Goal: Use online tool/utility: Utilize a website feature to perform a specific function

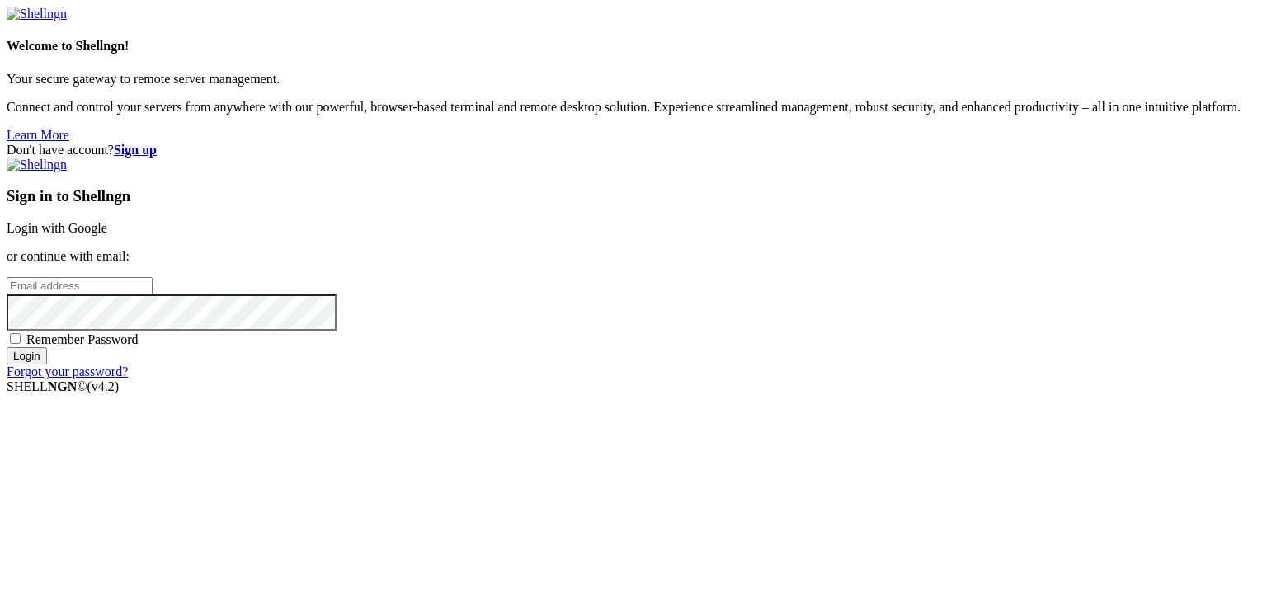
click at [153, 294] on input "email" at bounding box center [80, 285] width 146 height 17
type input "[EMAIL_ADDRESS][DOMAIN_NAME]"
click at [139, 346] on span "Remember Password" at bounding box center [82, 339] width 112 height 14
click at [21, 344] on input "Remember Password" at bounding box center [15, 338] width 11 height 11
checkbox input "true"
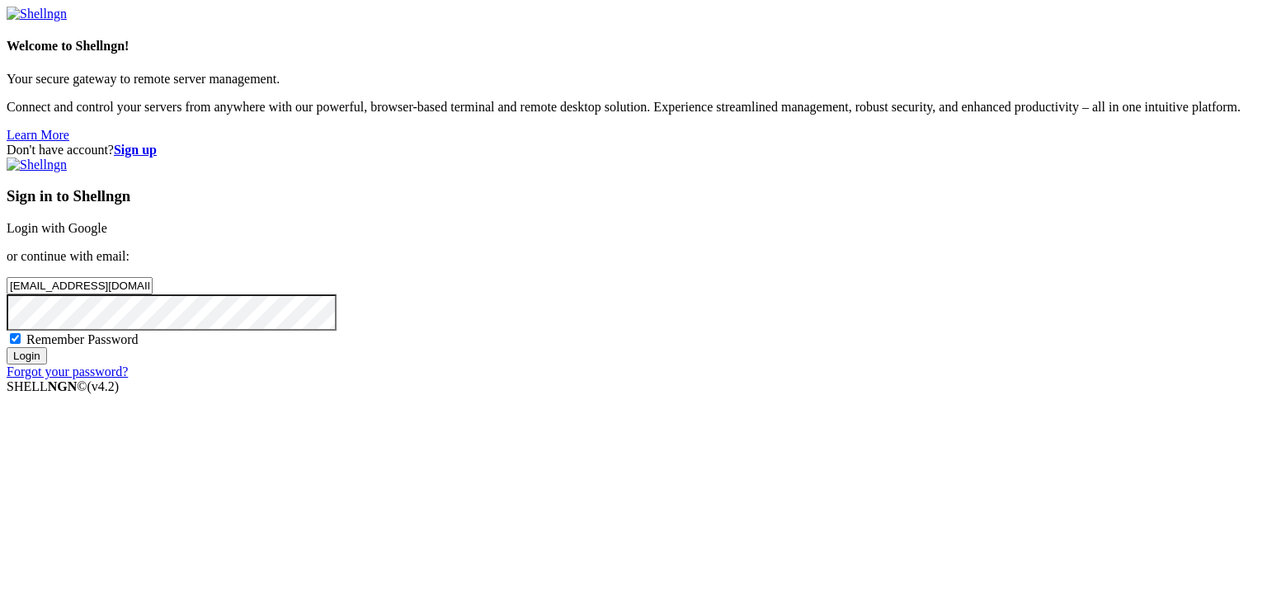
click at [47, 364] on input "Login" at bounding box center [27, 355] width 40 height 17
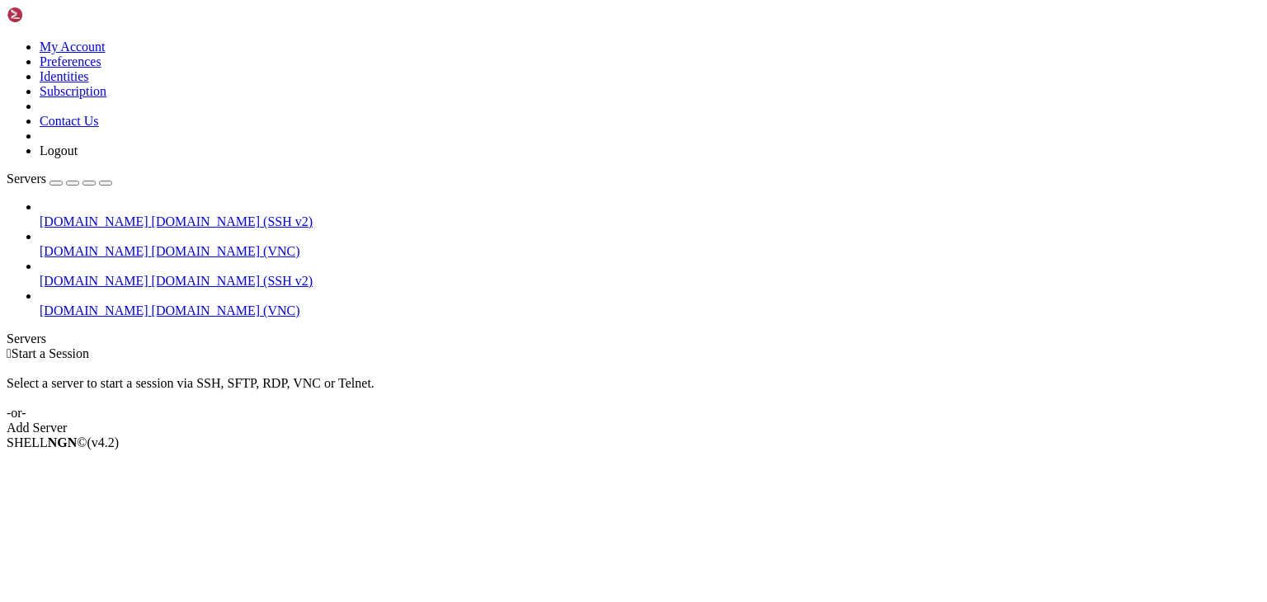
click at [152, 214] on span "[DOMAIN_NAME] (SSH v2)" at bounding box center [233, 221] width 162 height 14
click at [73, 214] on span "[DOMAIN_NAME]" at bounding box center [94, 221] width 109 height 14
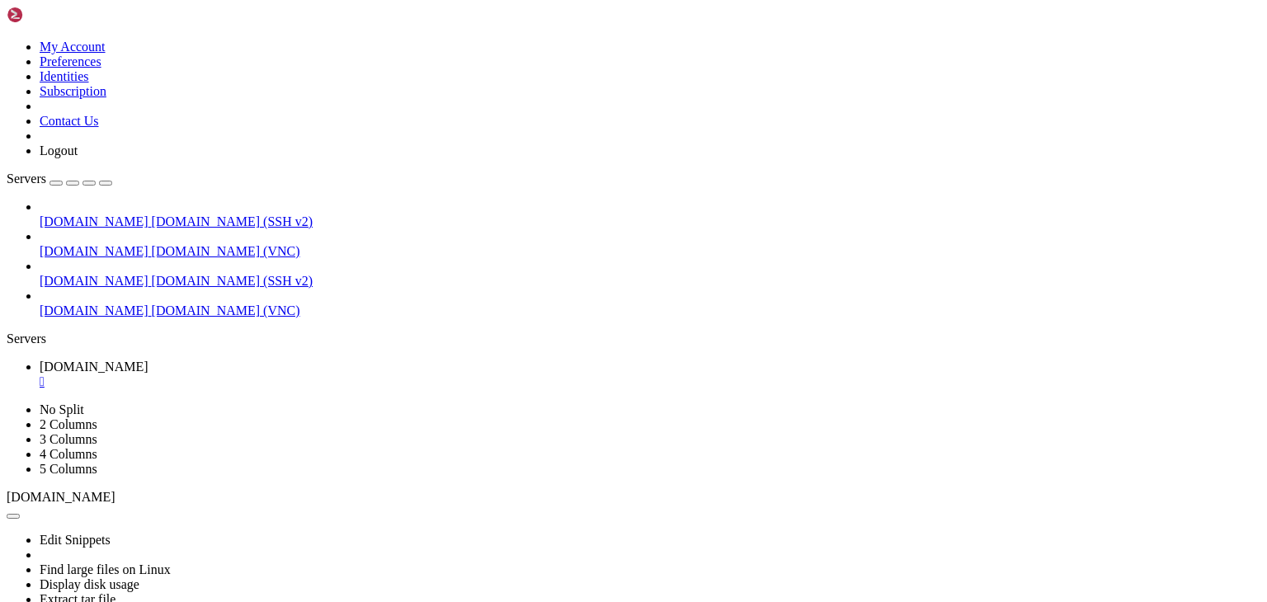
click at [125, 214] on span "[DOMAIN_NAME]" at bounding box center [94, 221] width 109 height 14
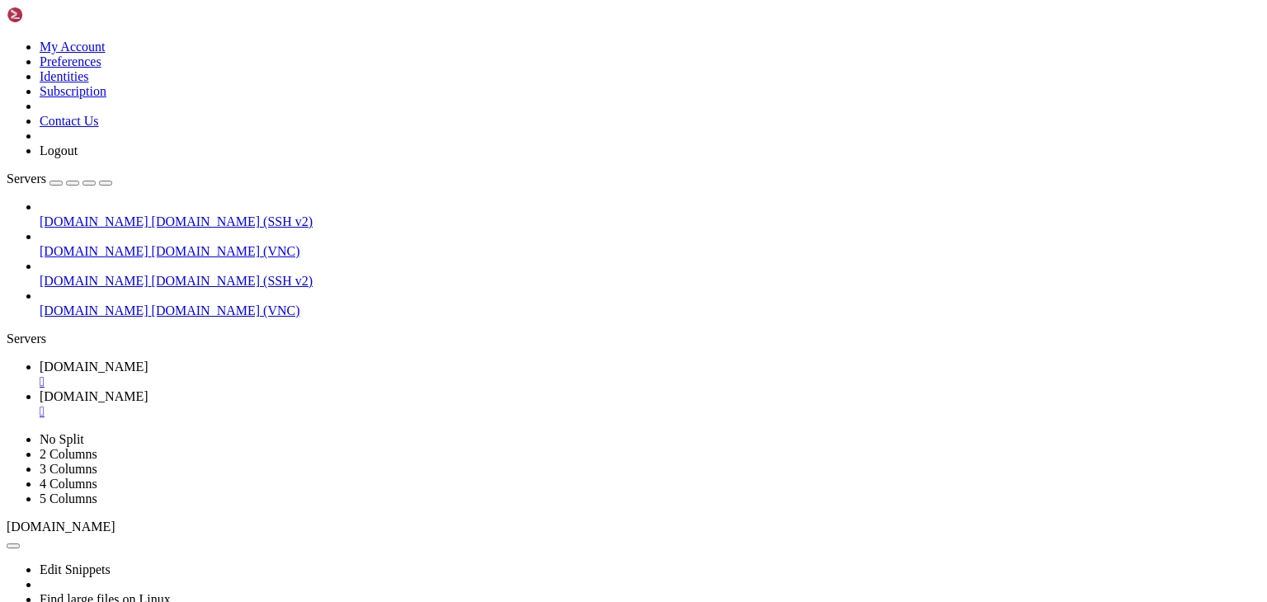
click at [125, 214] on span "[DOMAIN_NAME]" at bounding box center [94, 221] width 109 height 14
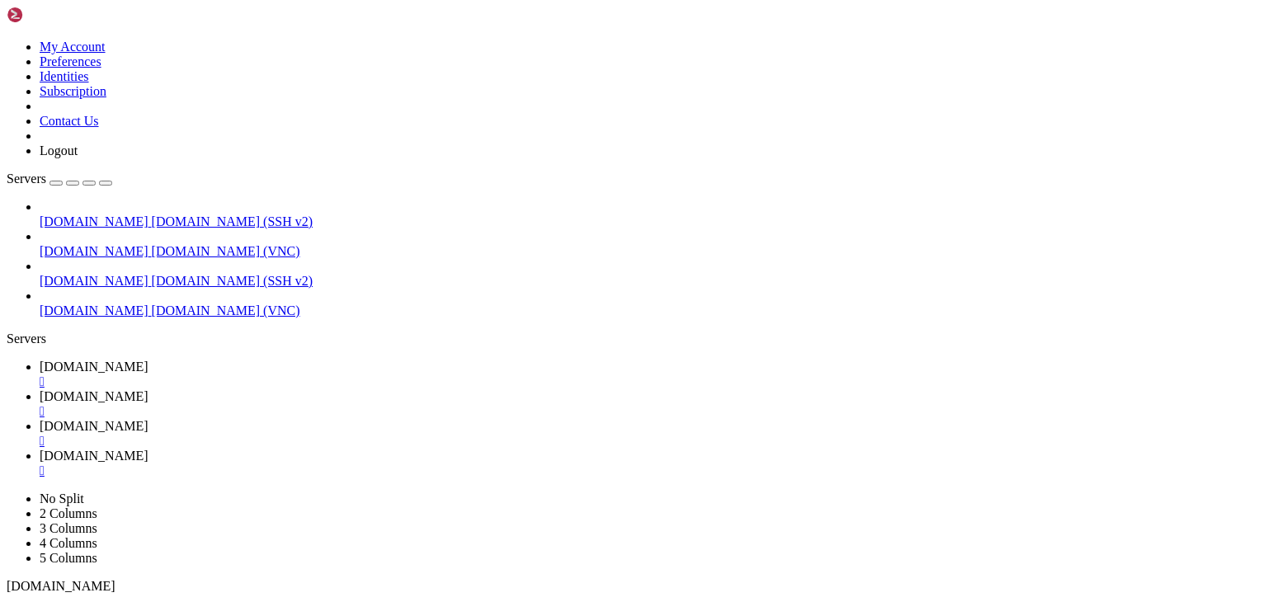
click at [106, 183] on icon "button" at bounding box center [106, 183] width 0 height 0
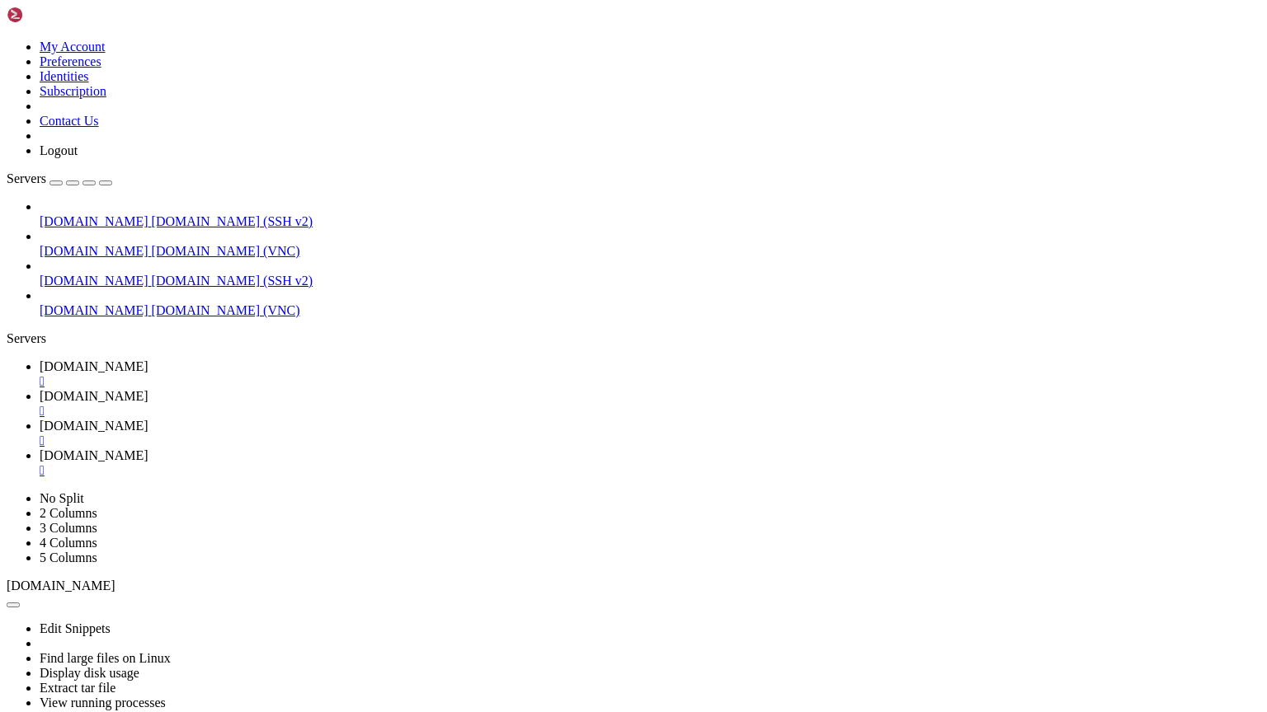
click at [7, 491] on icon at bounding box center [7, 491] width 0 height 0
click at [97, 506] on link "2 Columns" at bounding box center [69, 513] width 58 height 14
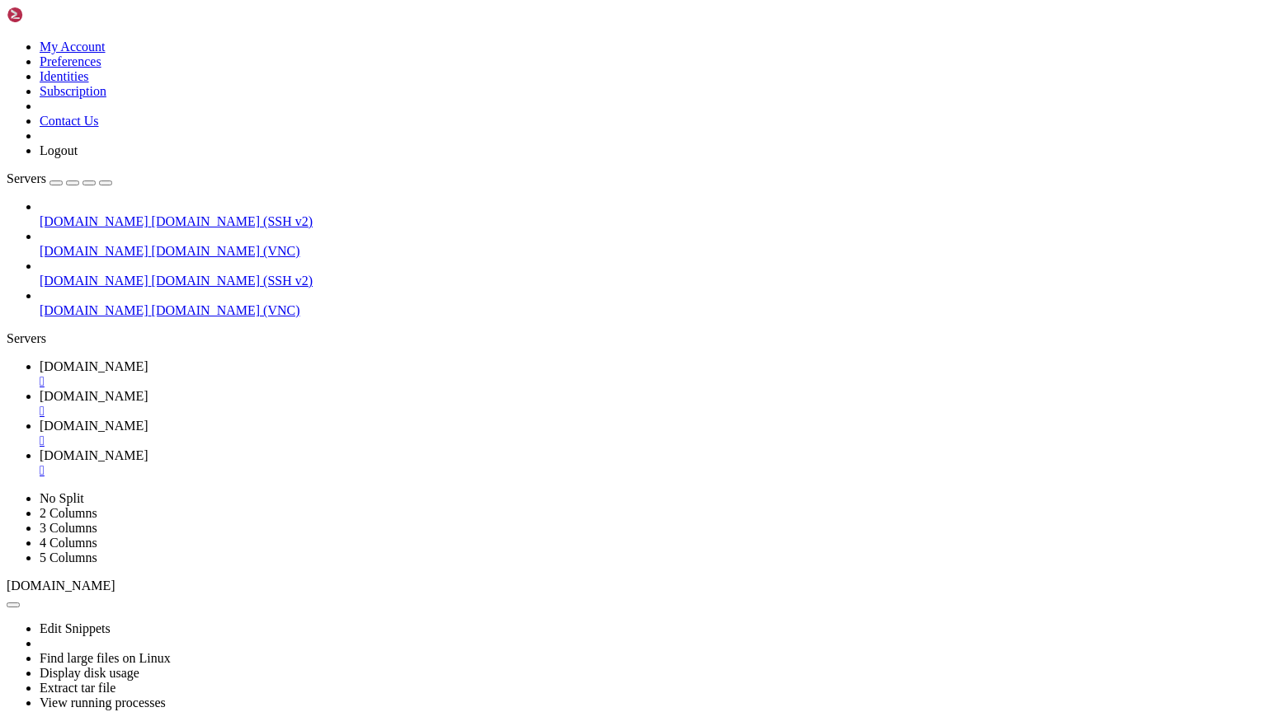
scroll to position [2330, 0]
click at [626, 360] on ul "chrimson.net  chrimson.net  chrimson.net  chrimson.net " at bounding box center [633, 419] width 1253 height 119
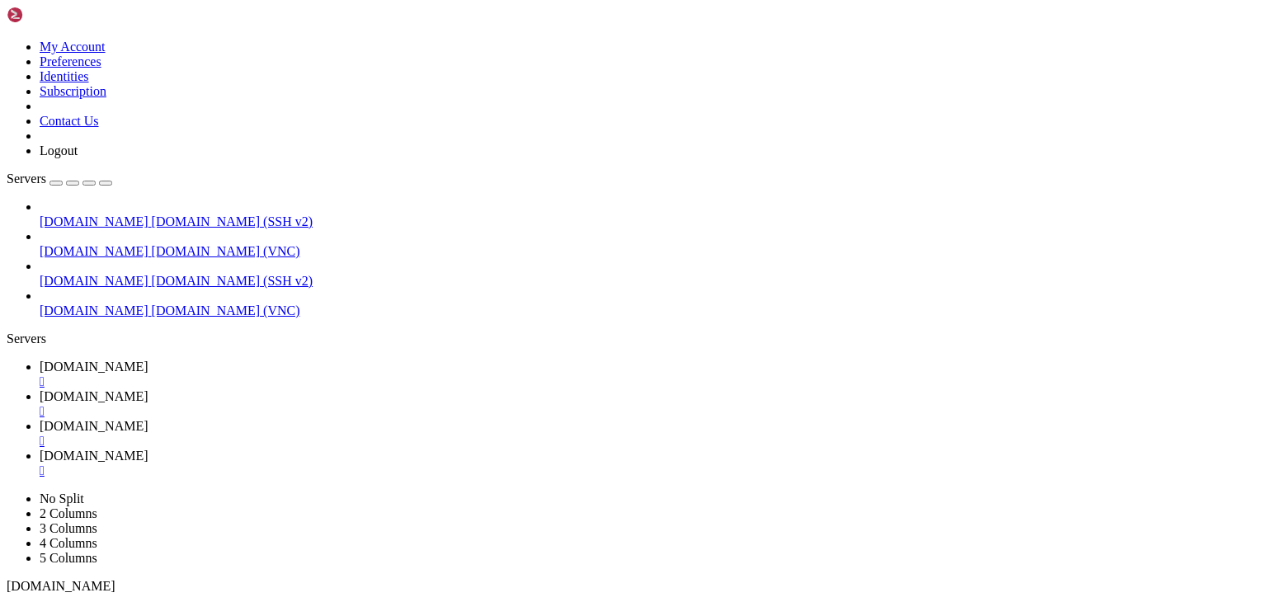
scroll to position [163, 0]
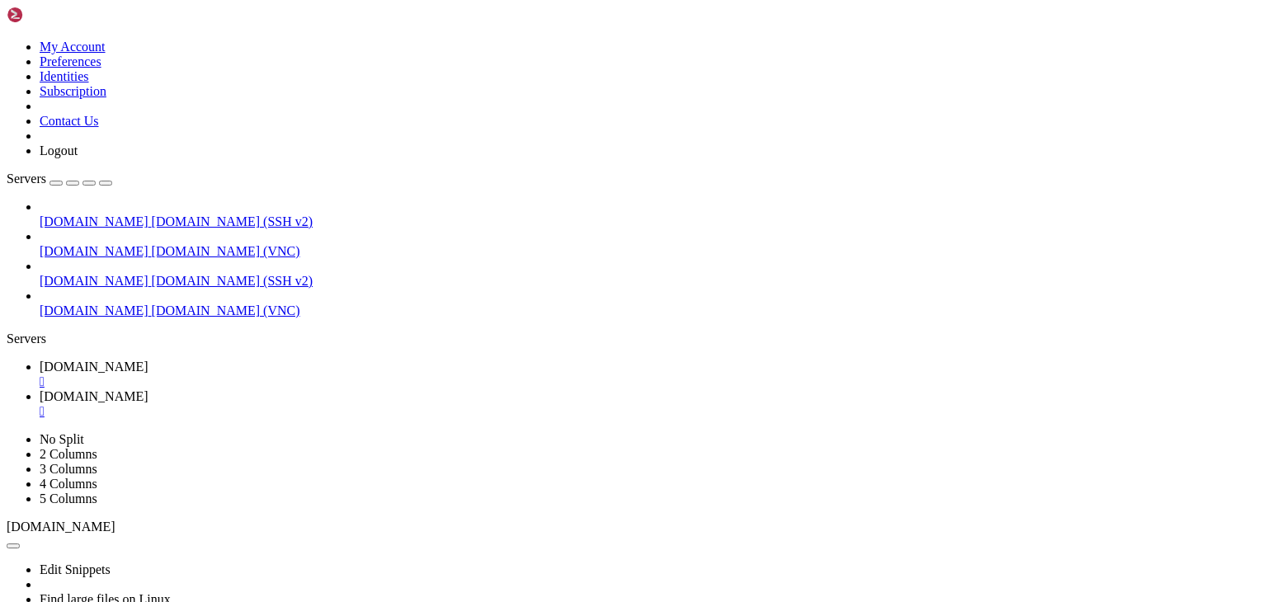
scroll to position [178, 0]
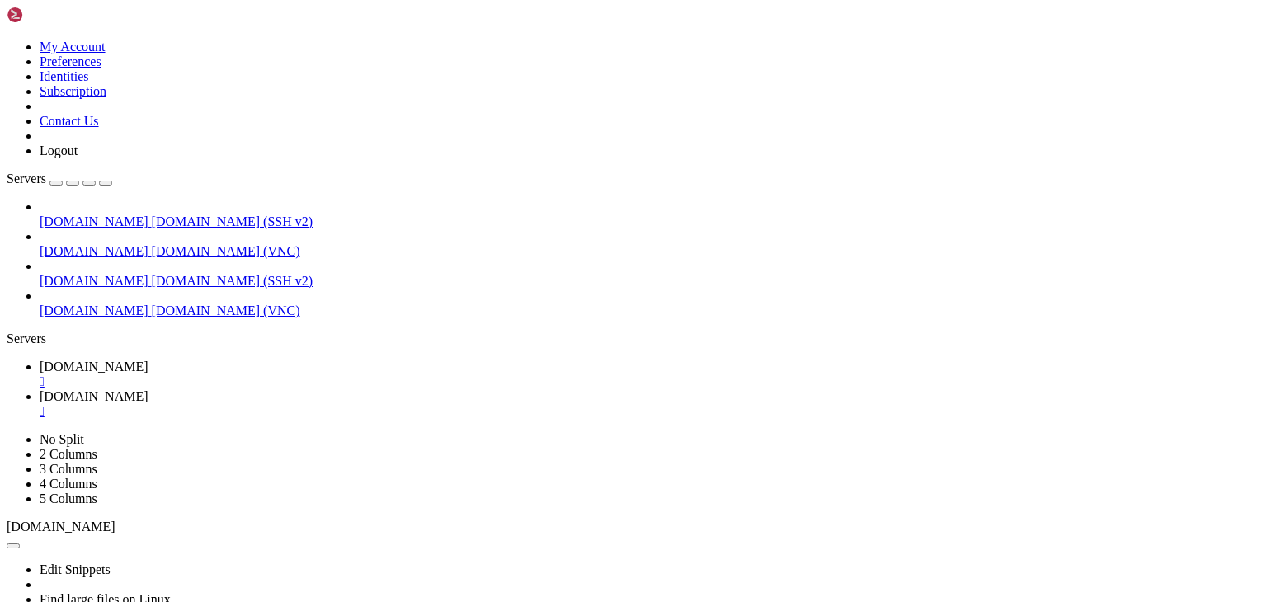
drag, startPoint x: 10, startPoint y: 1140, endPoint x: 75, endPoint y: 1208, distance: 94.5
drag, startPoint x: 13, startPoint y: 1140, endPoint x: 21, endPoint y: 1319, distance: 179.9
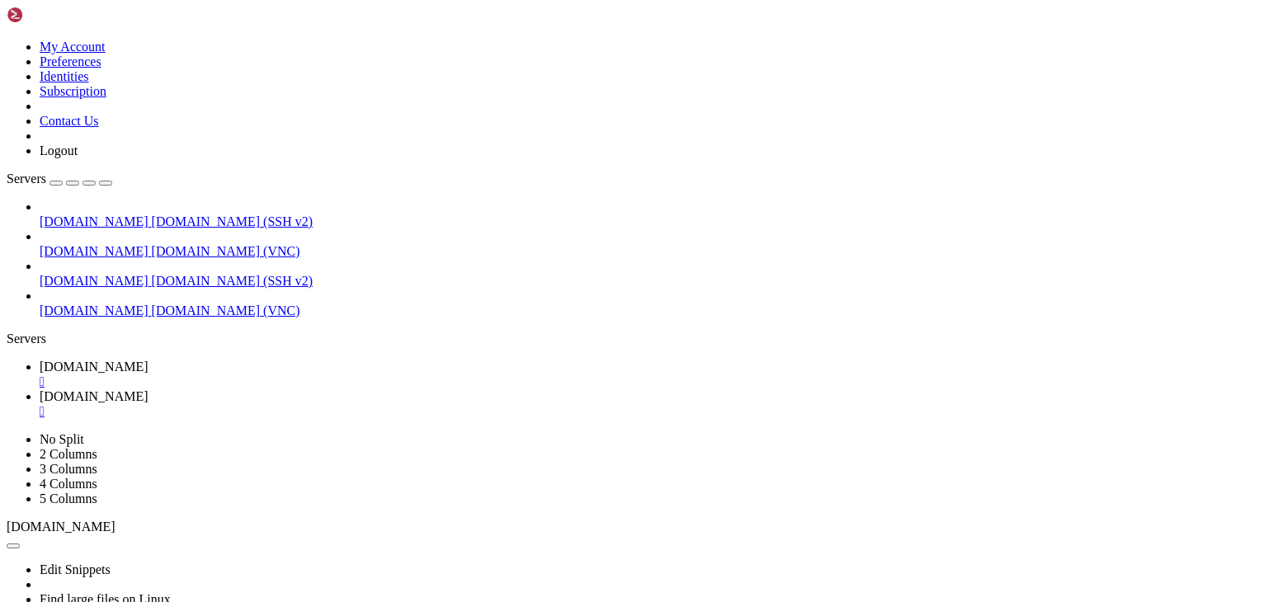
drag, startPoint x: 380, startPoint y: 1106, endPoint x: 265, endPoint y: 1063, distance: 123.1
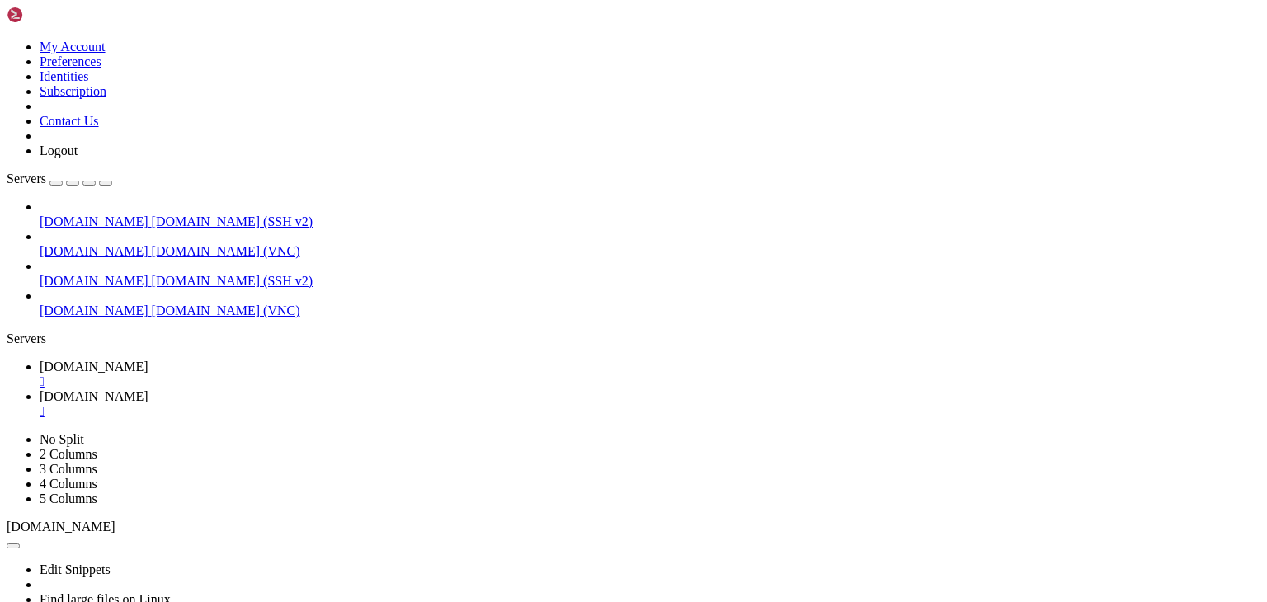
click at [10, 331] on div "Servers" at bounding box center [633, 338] width 1253 height 15
click at [92, 303] on span "[DOMAIN_NAME]" at bounding box center [94, 310] width 109 height 14
click at [105, 303] on link "limson.click limson.click (VNC)" at bounding box center [650, 310] width 1220 height 15
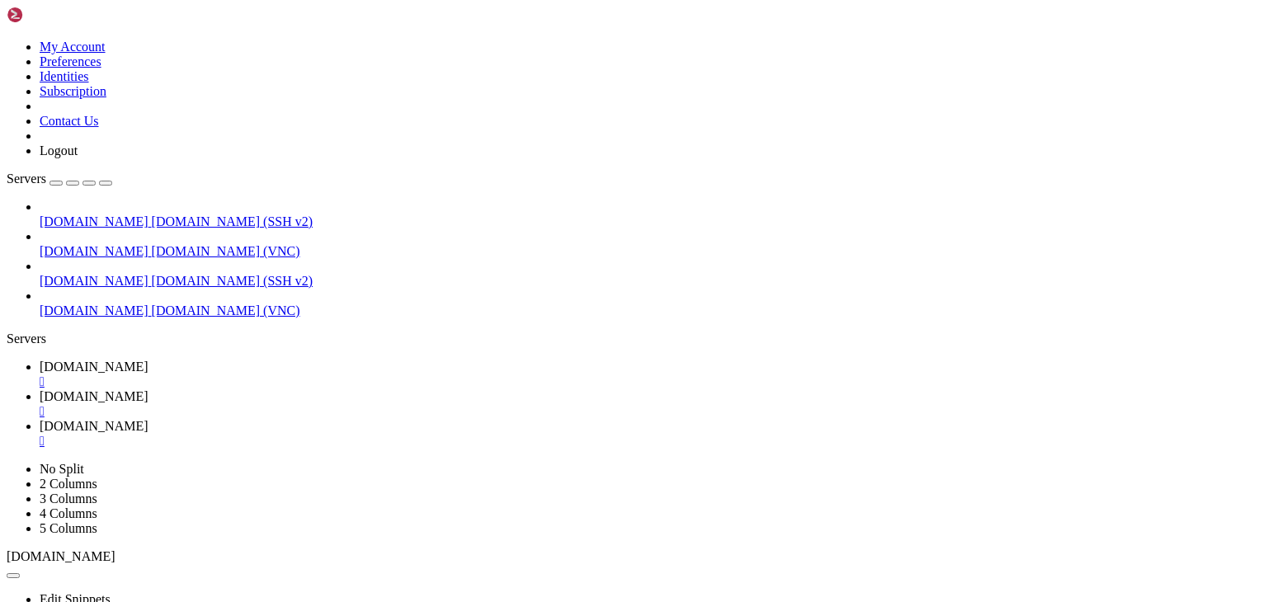
click at [106, 183] on icon "button" at bounding box center [106, 183] width 0 height 0
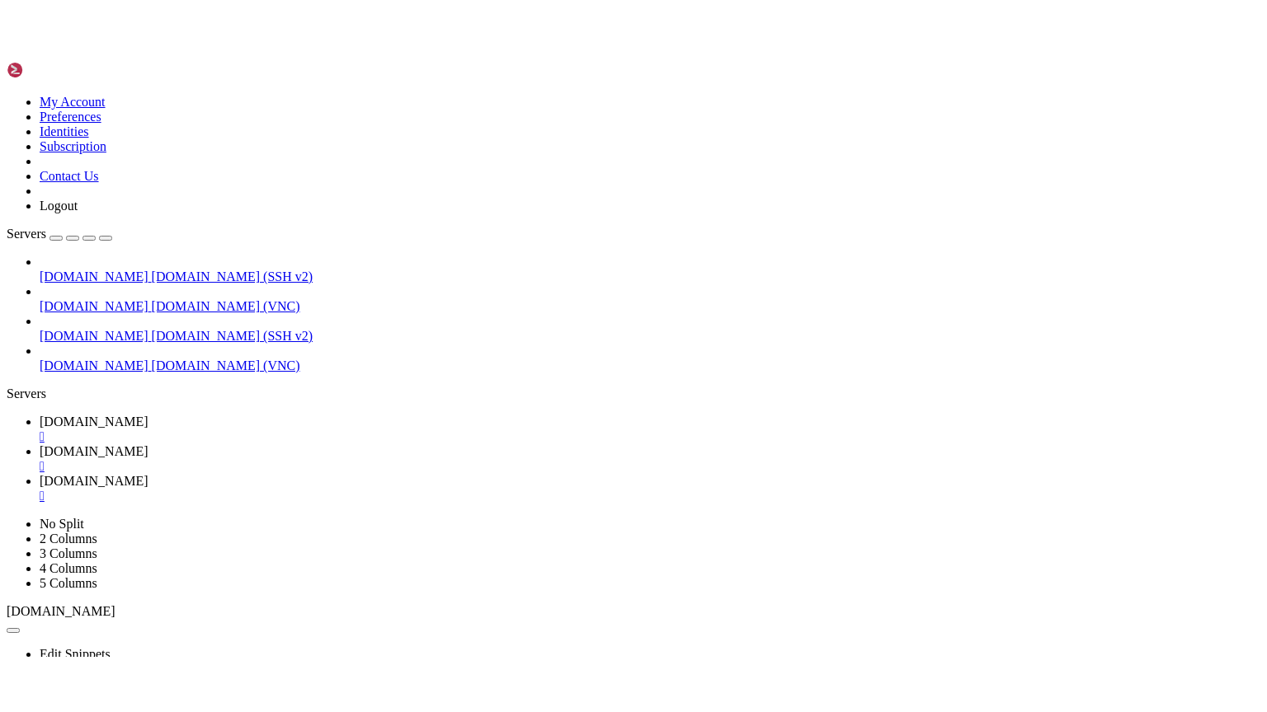
scroll to position [3547, 0]
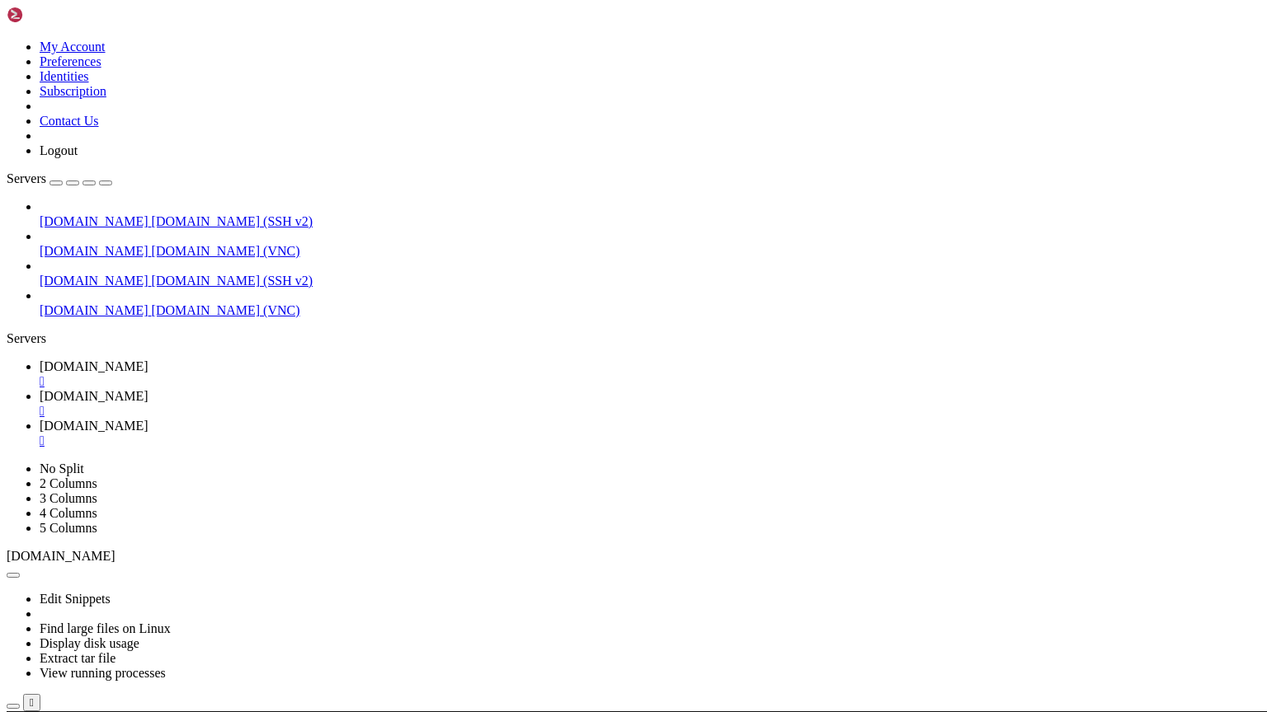
scroll to position [3696, 0]
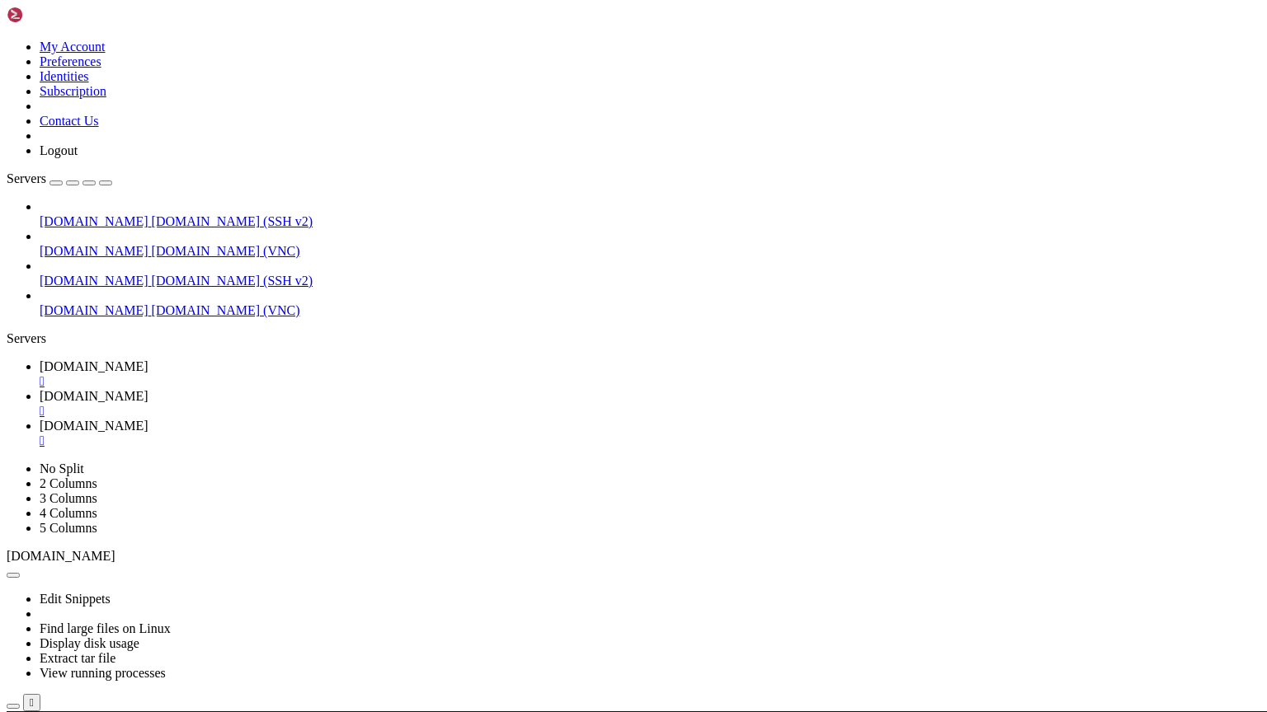
scroll to position [4096, 0]
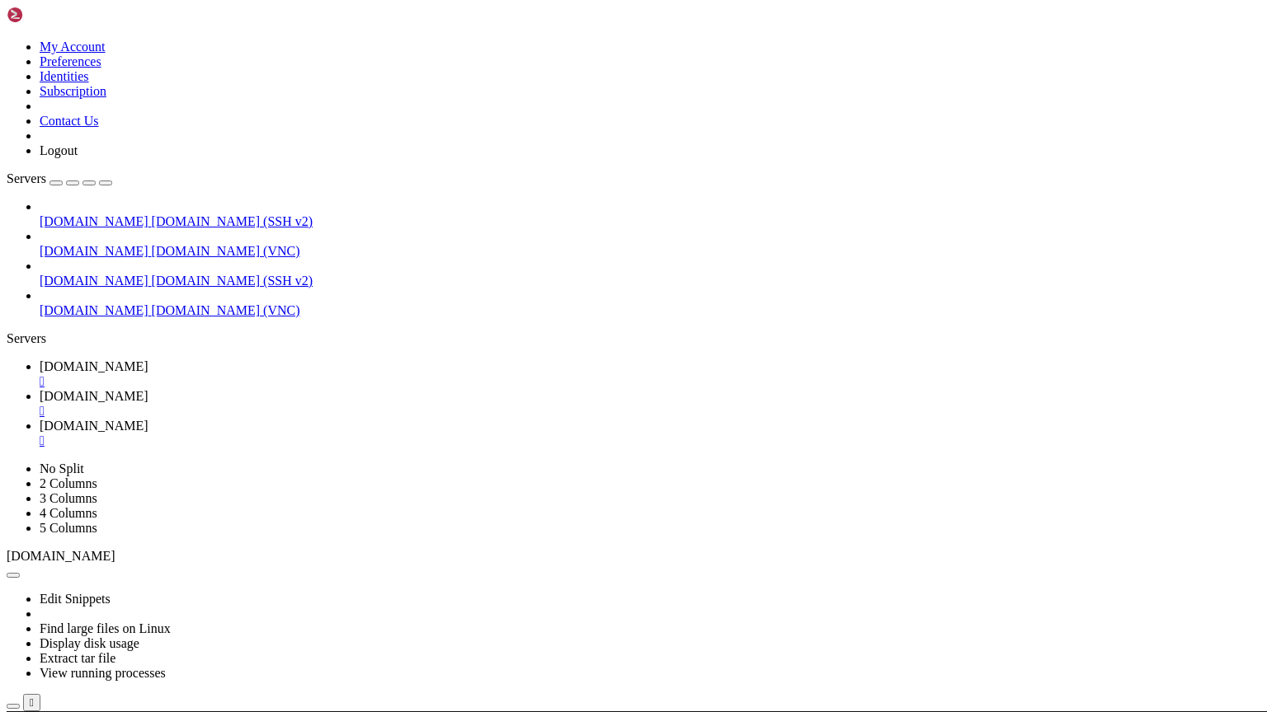
drag, startPoint x: 373, startPoint y: 947, endPoint x: 63, endPoint y: 962, distance: 310.4
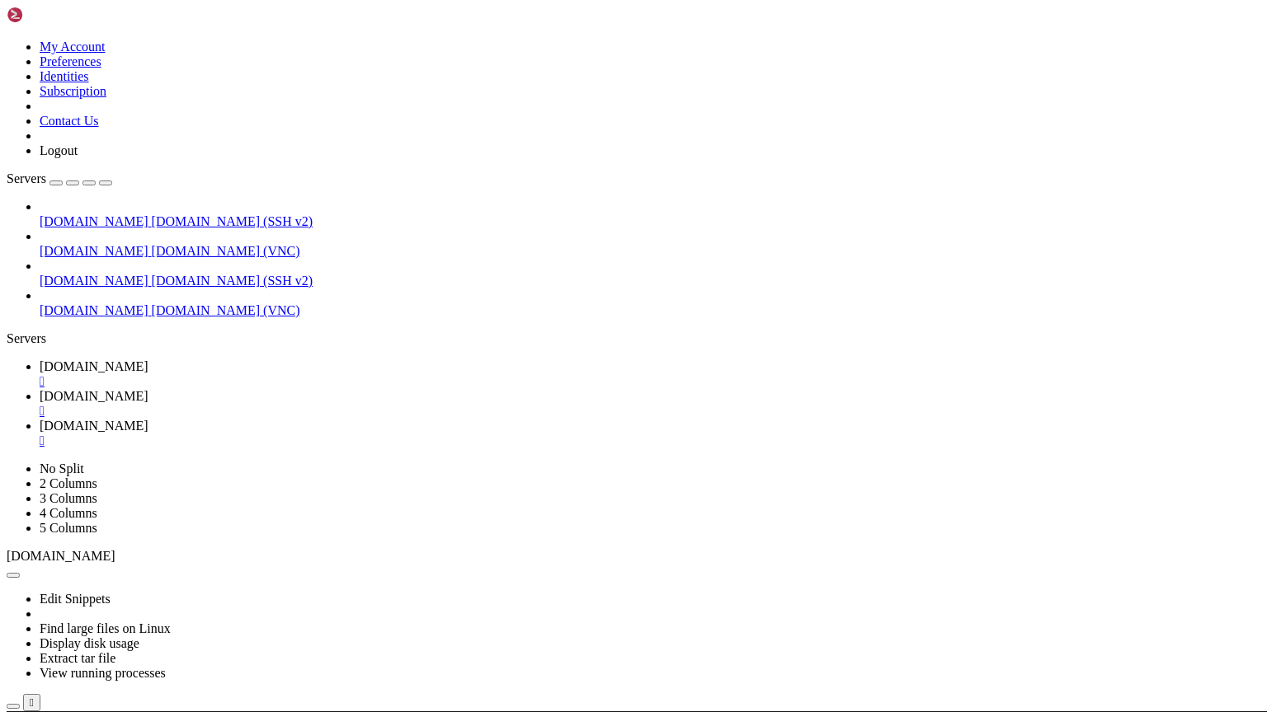
scroll to position [4200, 0]
drag, startPoint x: 300, startPoint y: 1002, endPoint x: 187, endPoint y: 1020, distance: 114.4
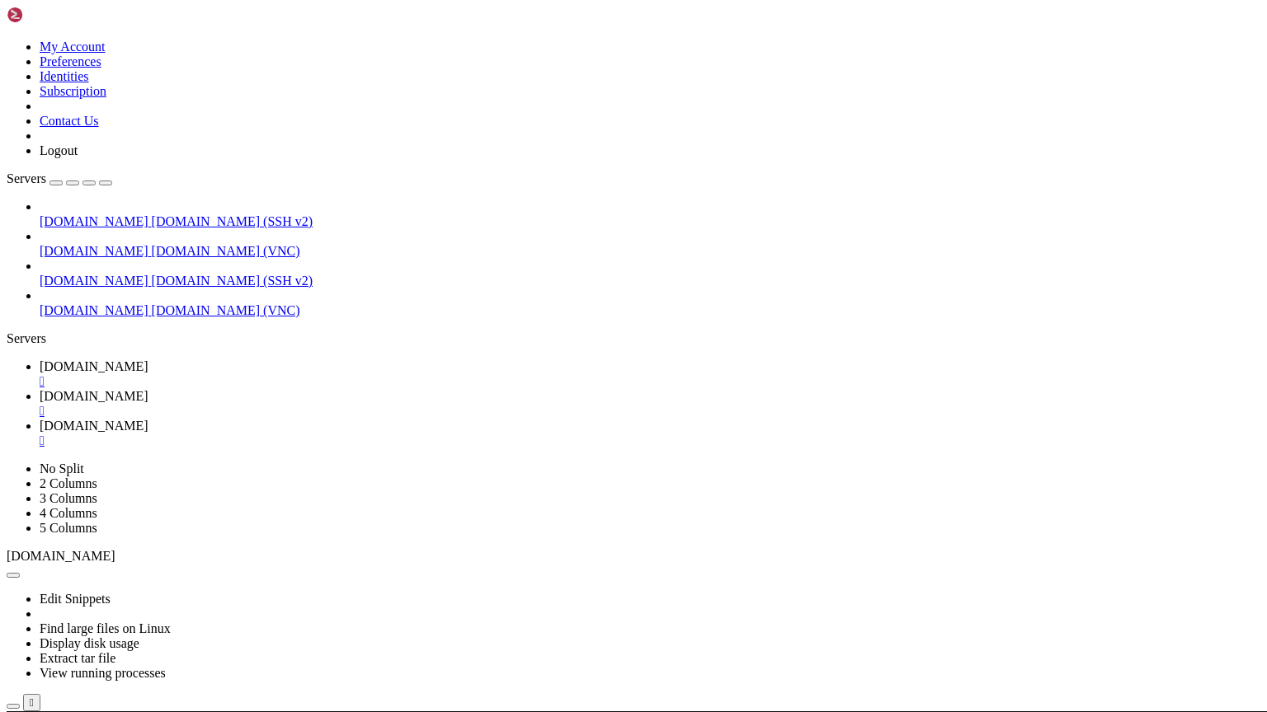
drag, startPoint x: 163, startPoint y: 990, endPoint x: 107, endPoint y: 956, distance: 65.5
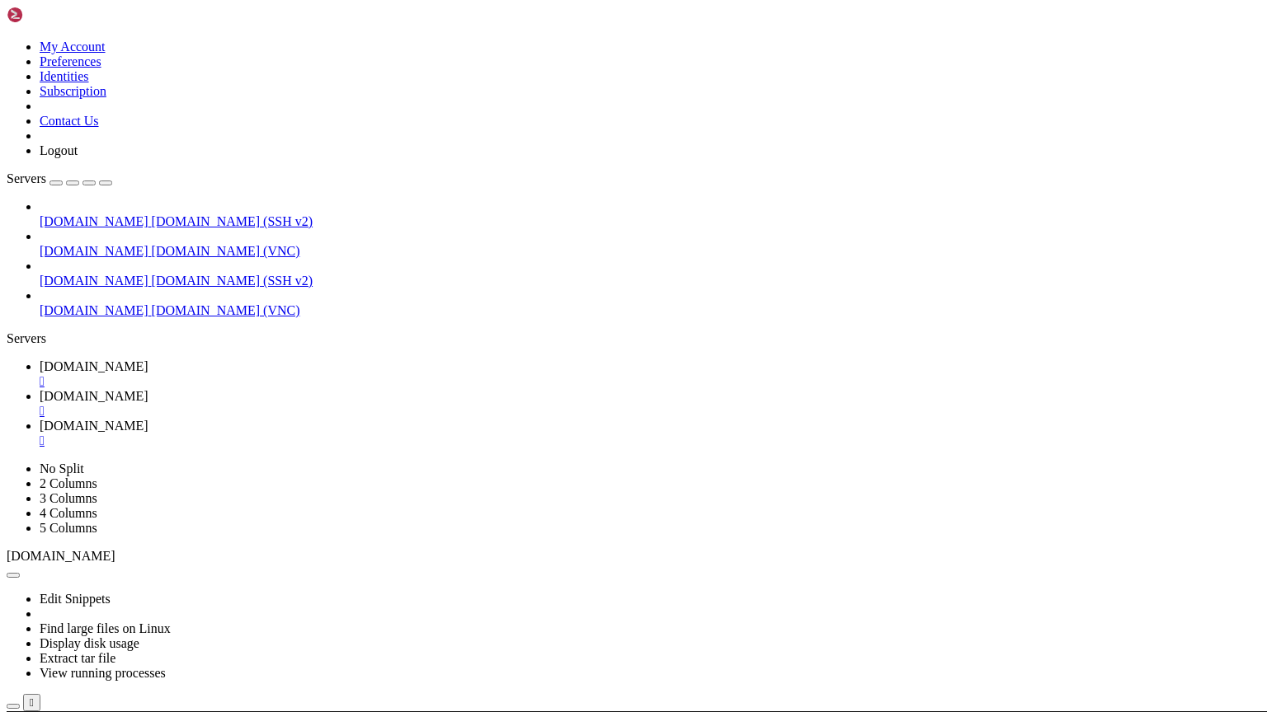
click at [115, 549] on icon at bounding box center [115, 556] width 0 height 14
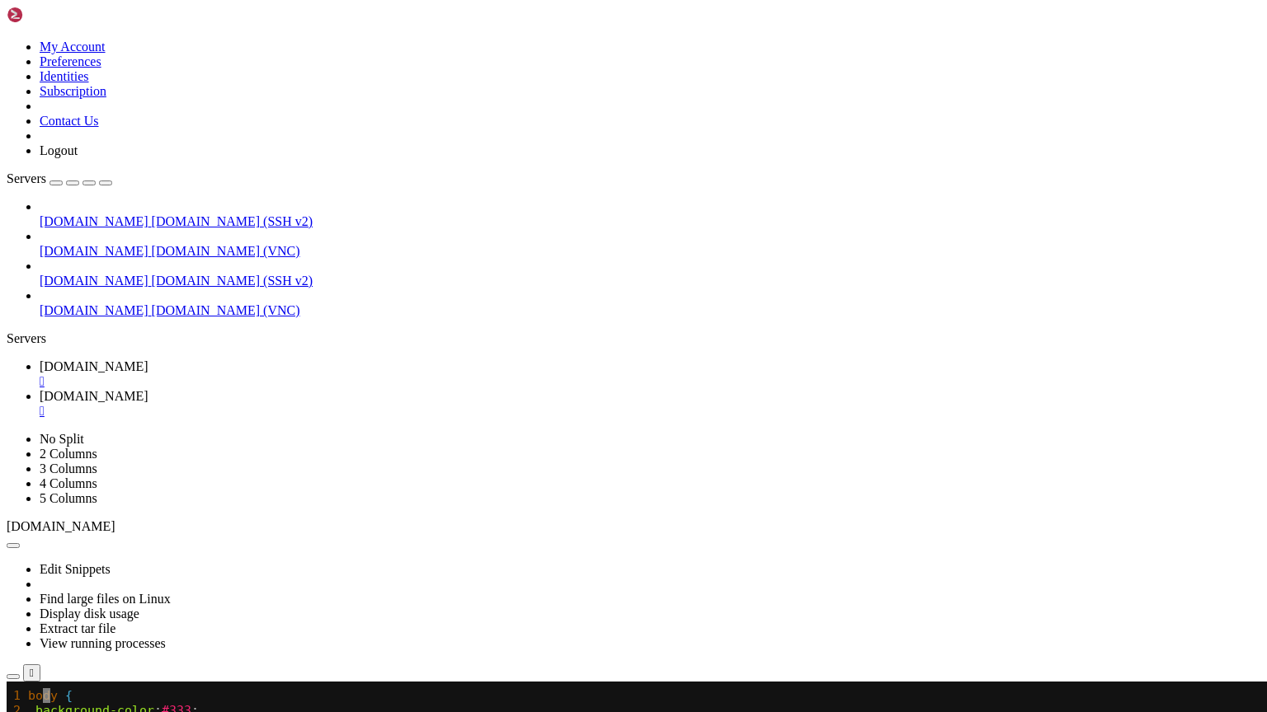
scroll to position [1410, 0]
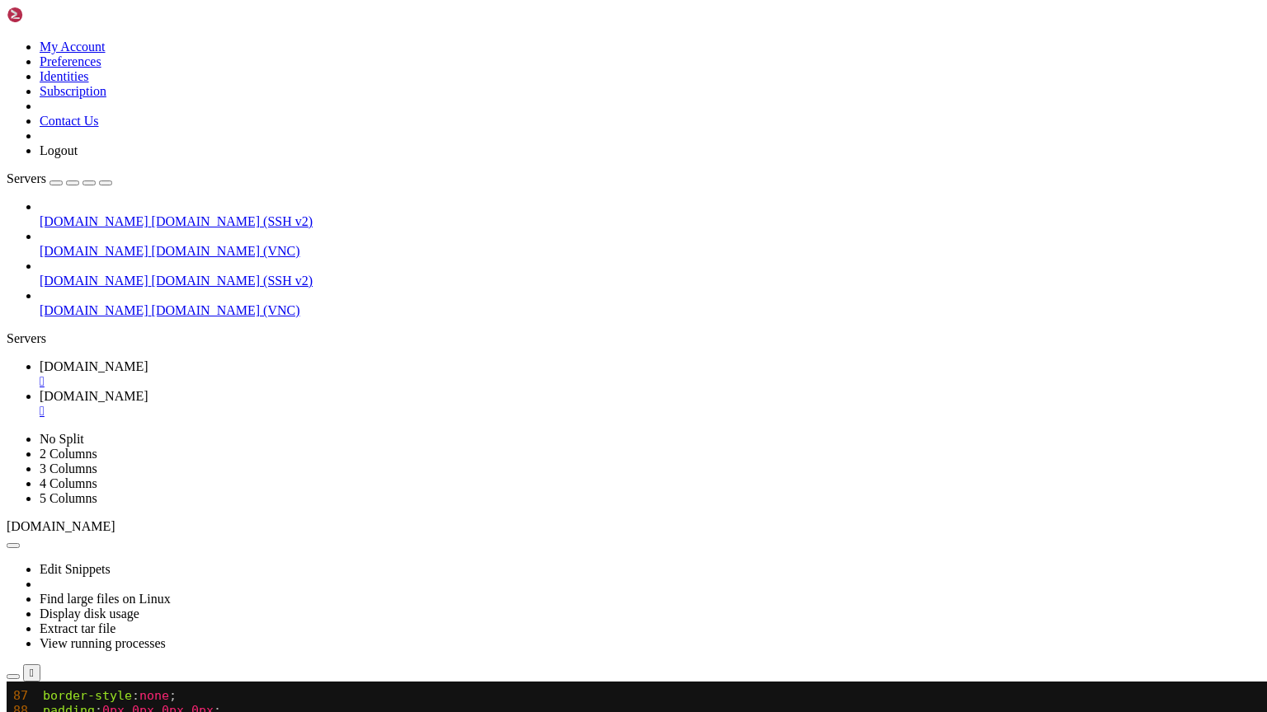
drag, startPoint x: 12, startPoint y: 1033, endPoint x: 49, endPoint y: 1044, distance: 38.6
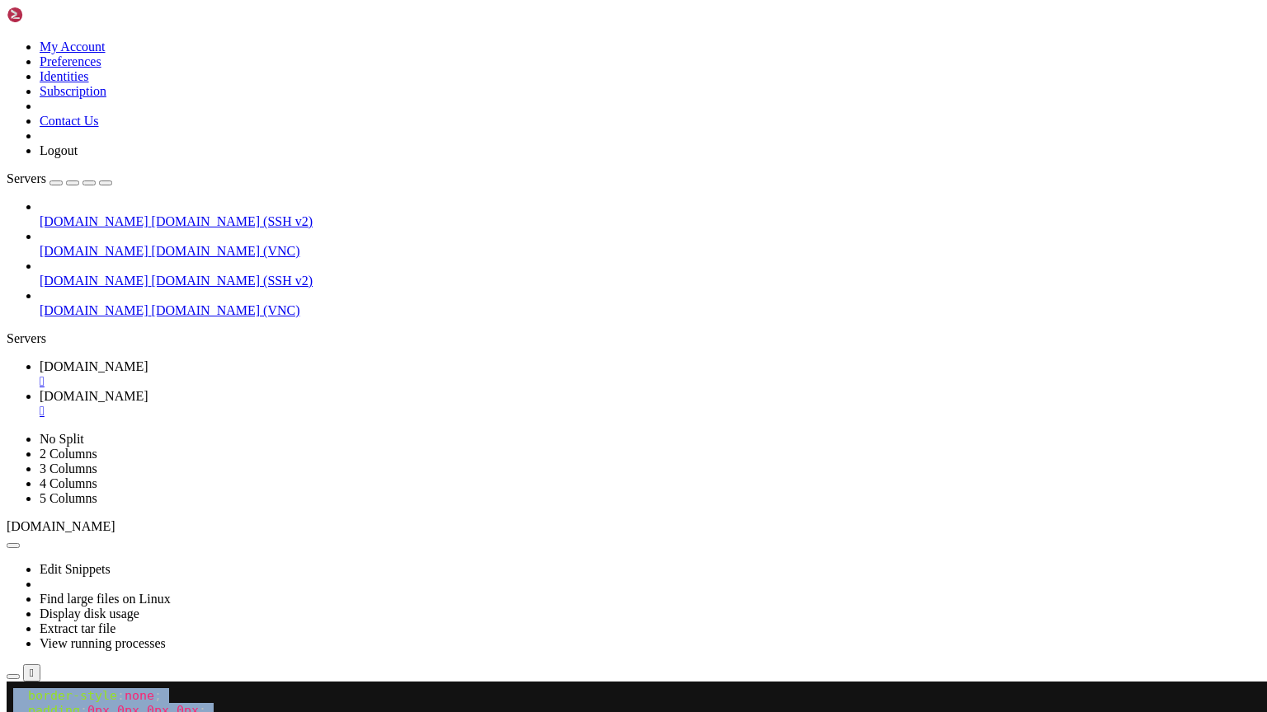
drag, startPoint x: 13, startPoint y: 1037, endPoint x: 24, endPoint y: 1276, distance: 239.4
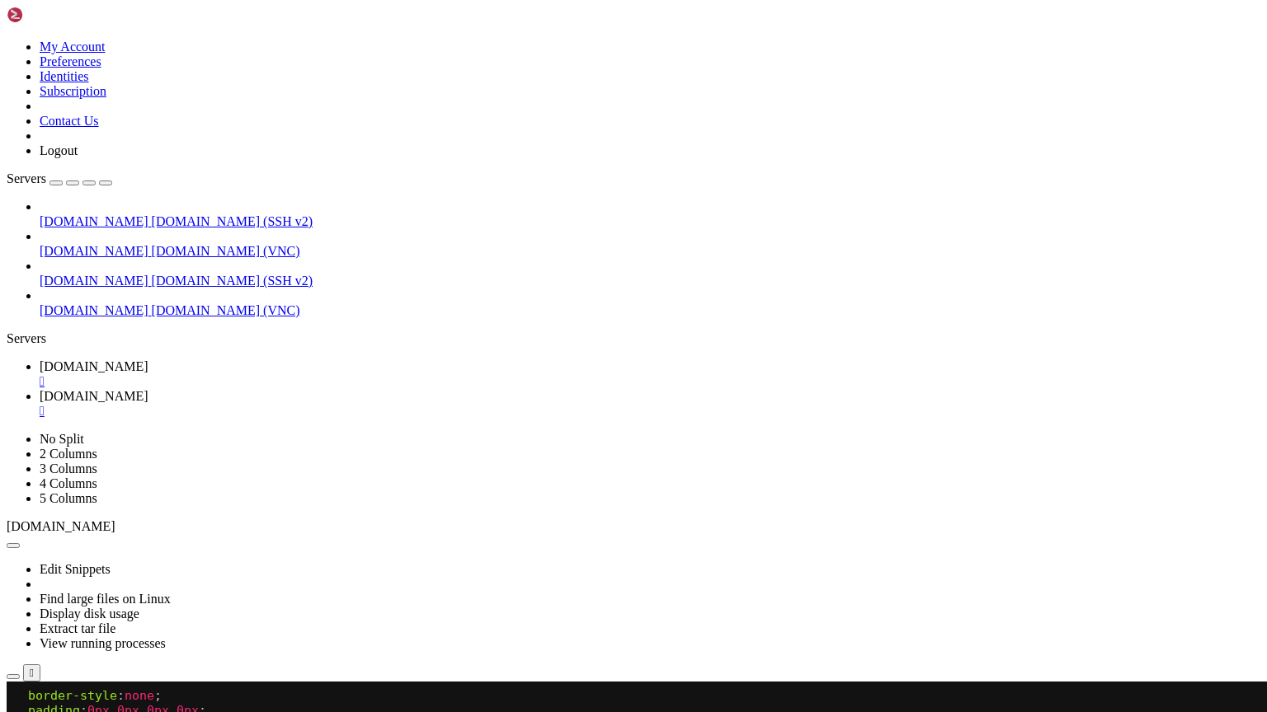
drag, startPoint x: 122, startPoint y: 1392, endPoint x: 115, endPoint y: 1375, distance: 18.5
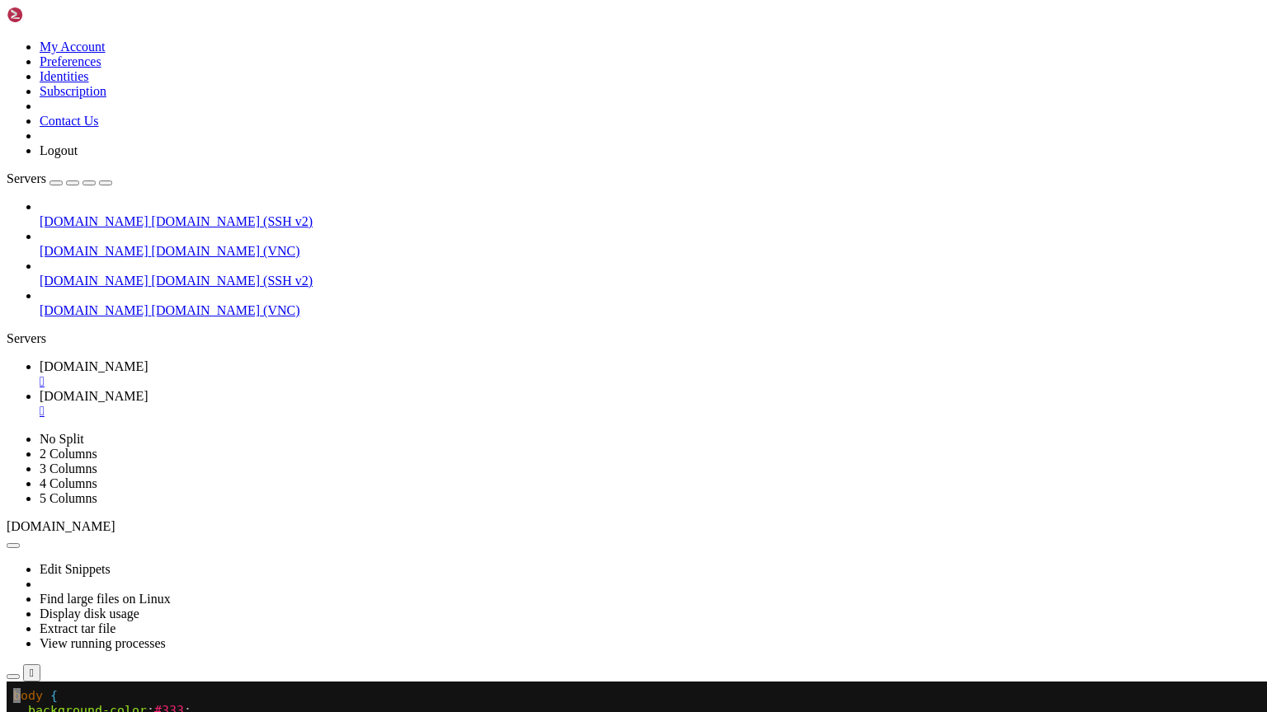
drag, startPoint x: 13, startPoint y: 1050, endPoint x: 59, endPoint y: 1084, distance: 57.2
drag, startPoint x: 109, startPoint y: 1295, endPoint x: 75, endPoint y: 1309, distance: 36.3
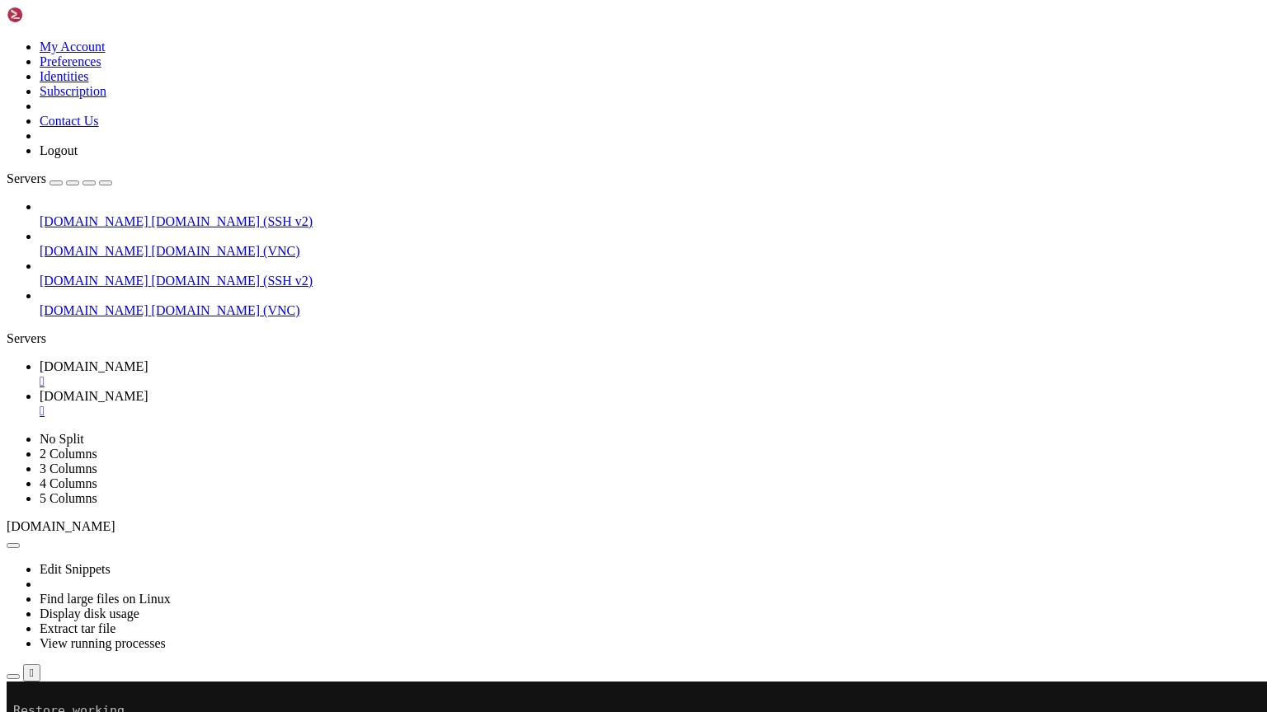
drag, startPoint x: 430, startPoint y: 1144, endPoint x: 334, endPoint y: 1142, distance: 95.7
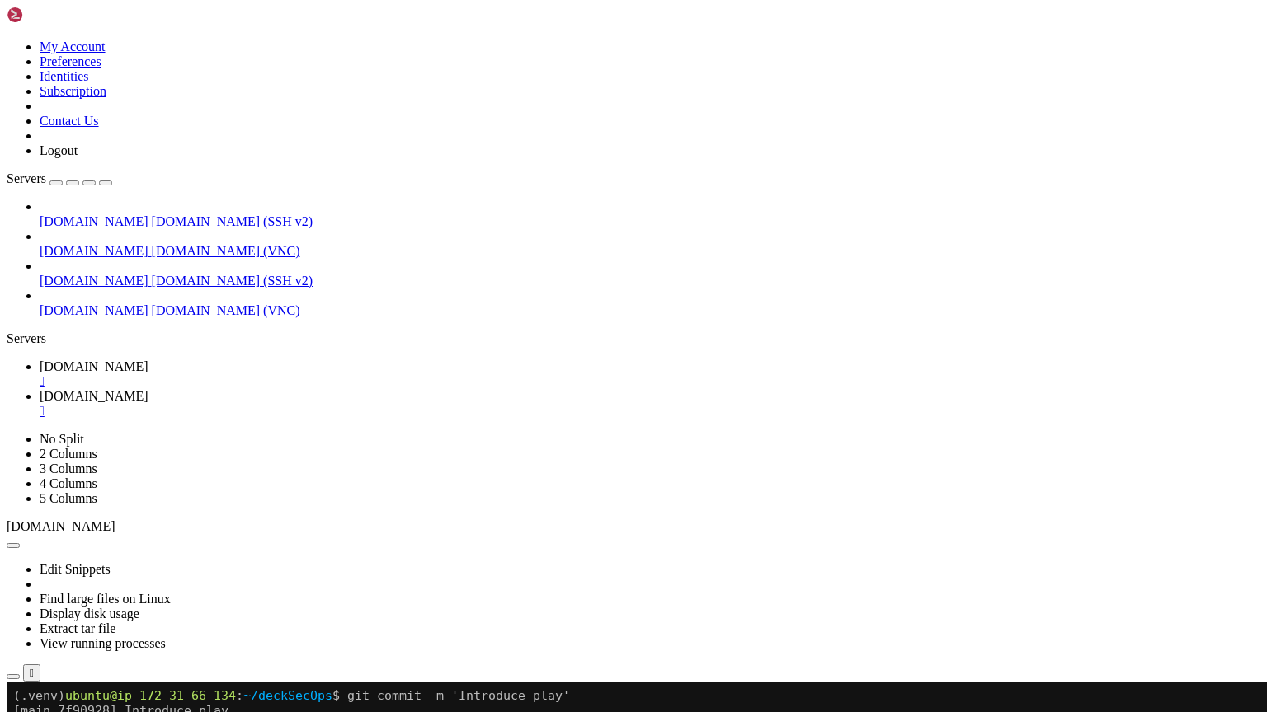
drag, startPoint x: 308, startPoint y: 1084, endPoint x: 73, endPoint y: 1017, distance: 244.5
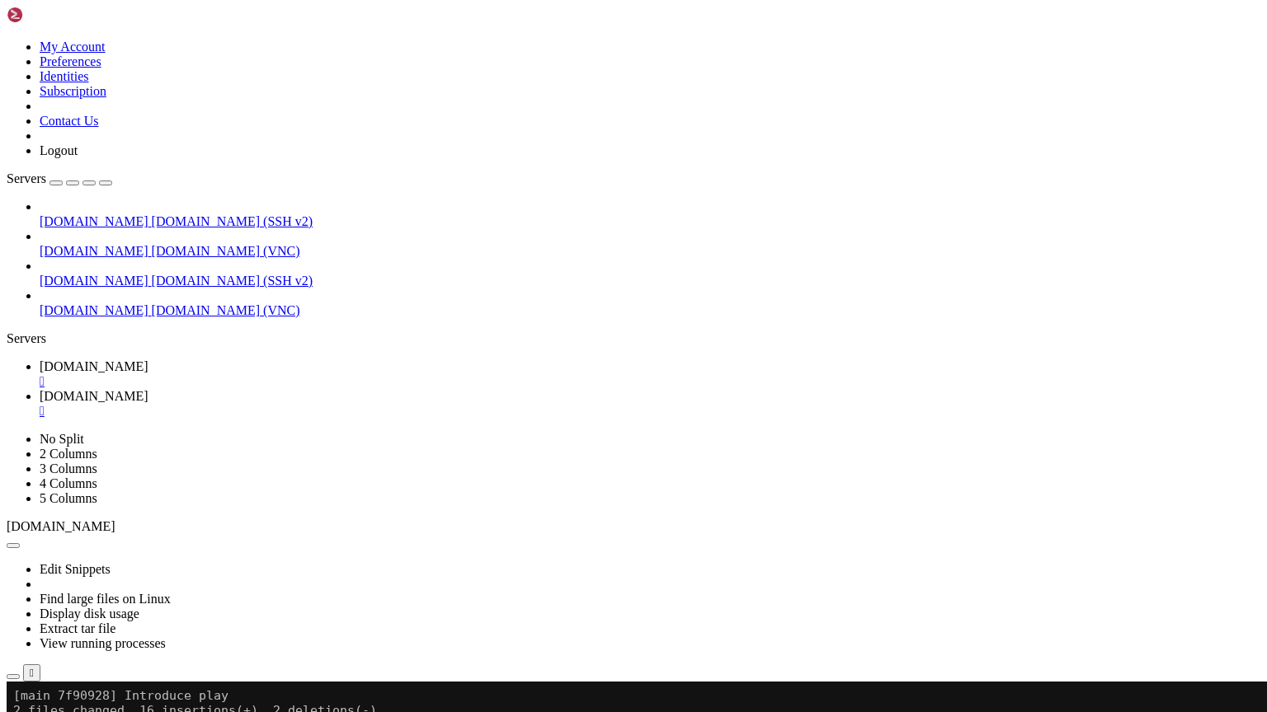
scroll to position [1736, 0]
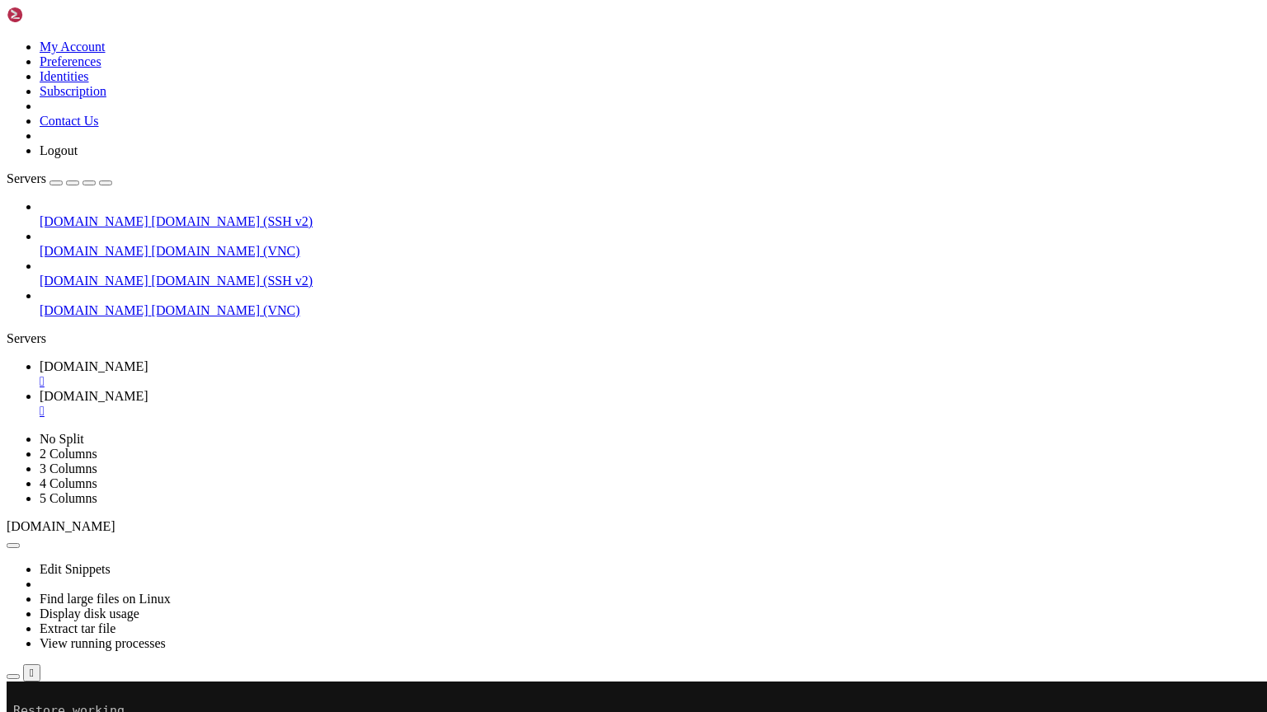
drag, startPoint x: 275, startPoint y: 1055, endPoint x: 242, endPoint y: 1147, distance: 97.8
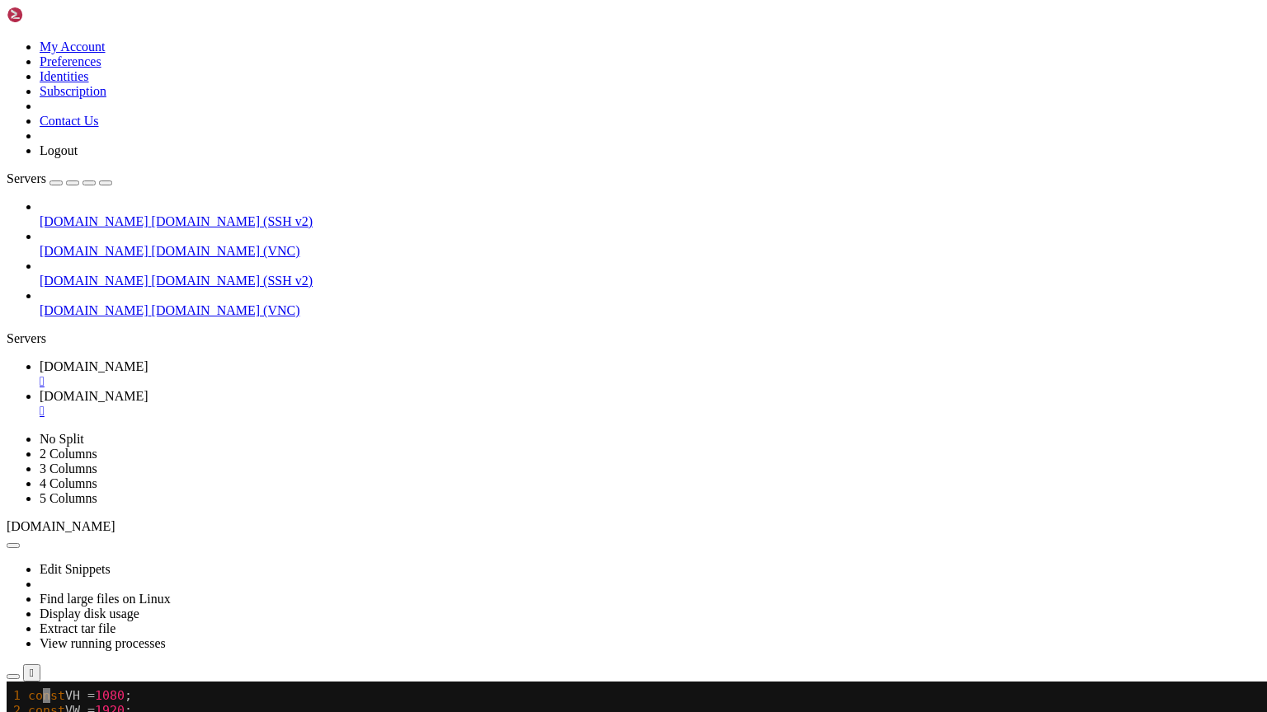
scroll to position [3280, 0]
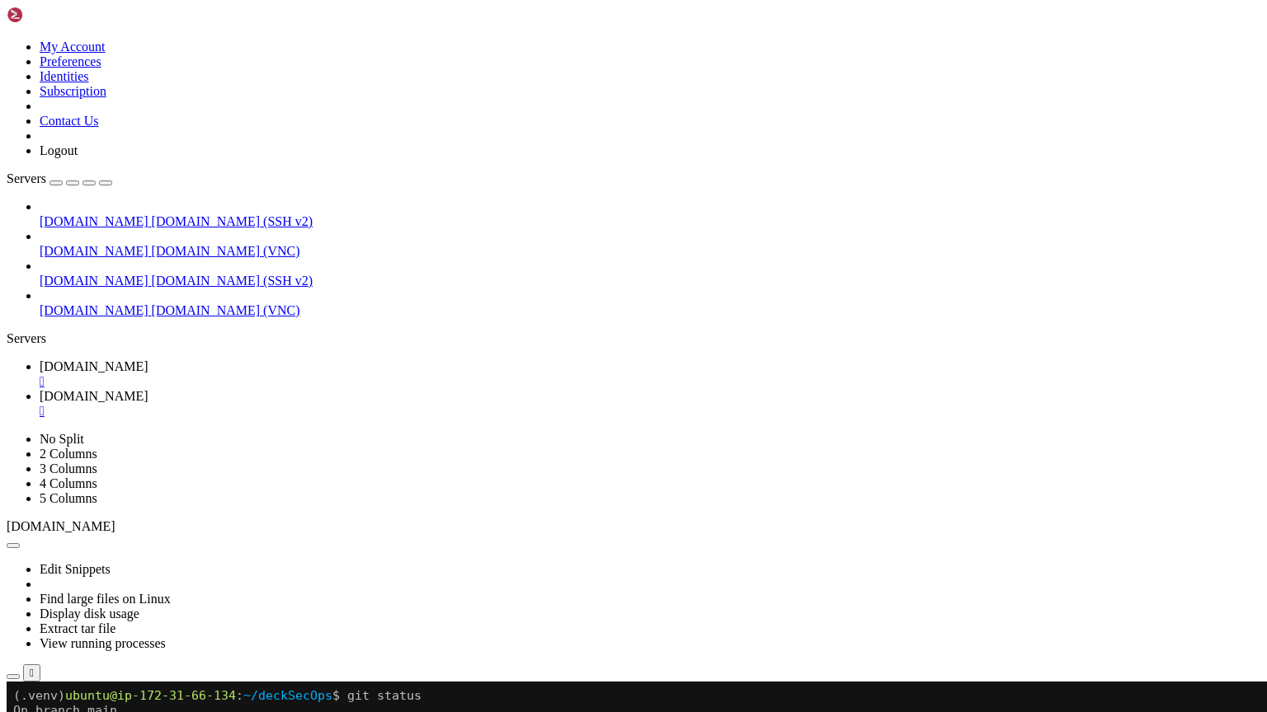
drag, startPoint x: 73, startPoint y: 1247, endPoint x: 221, endPoint y: 1243, distance: 147.6
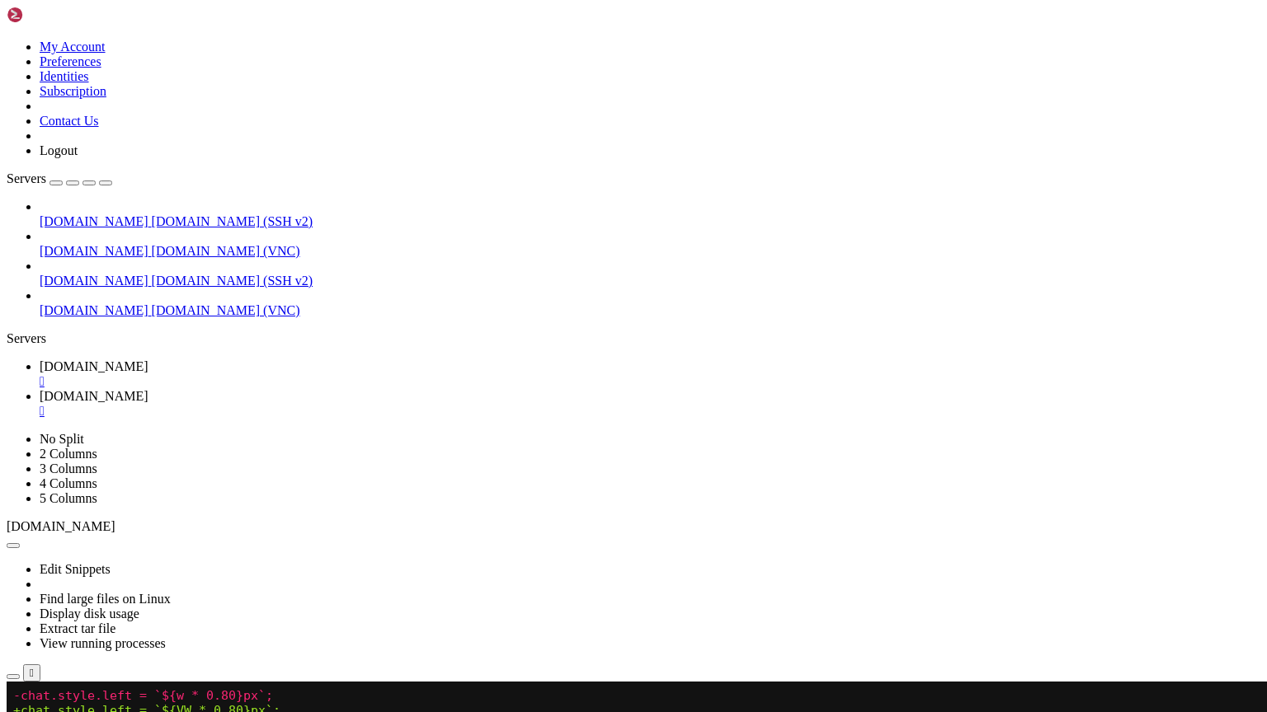
drag, startPoint x: 270, startPoint y: 1154, endPoint x: 197, endPoint y: 1136, distance: 75.6
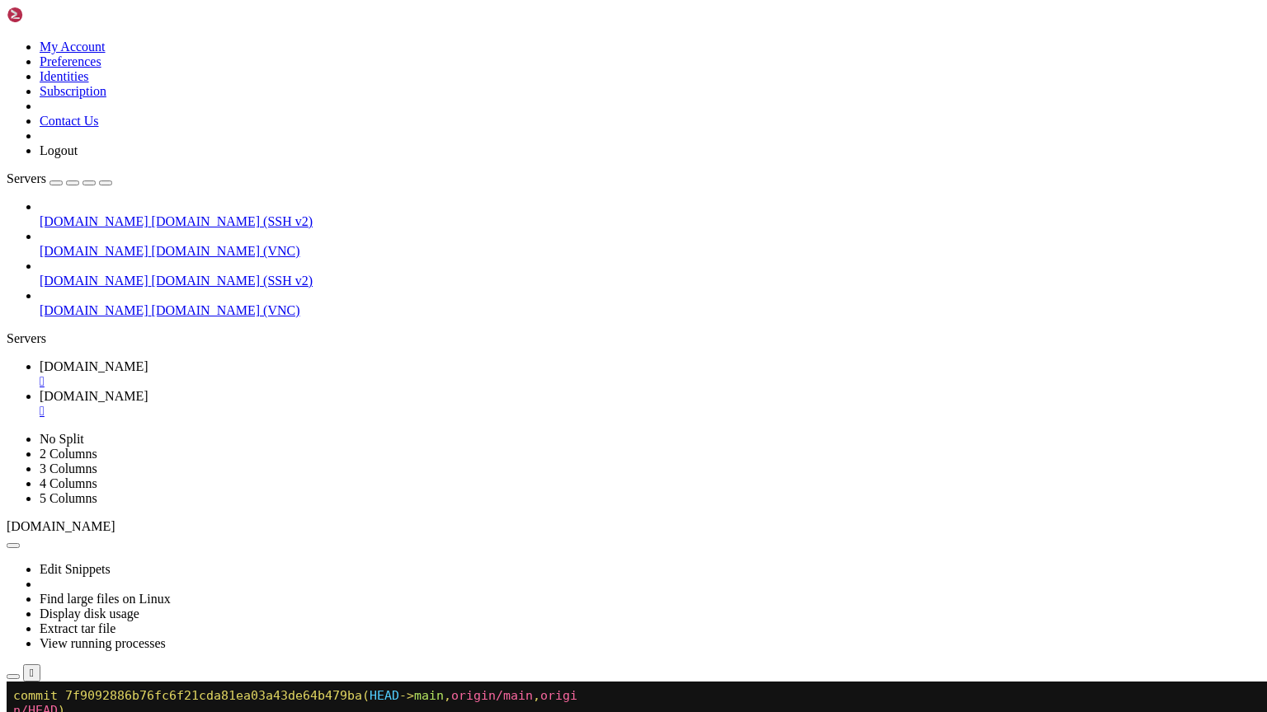
scroll to position [7347, 0]
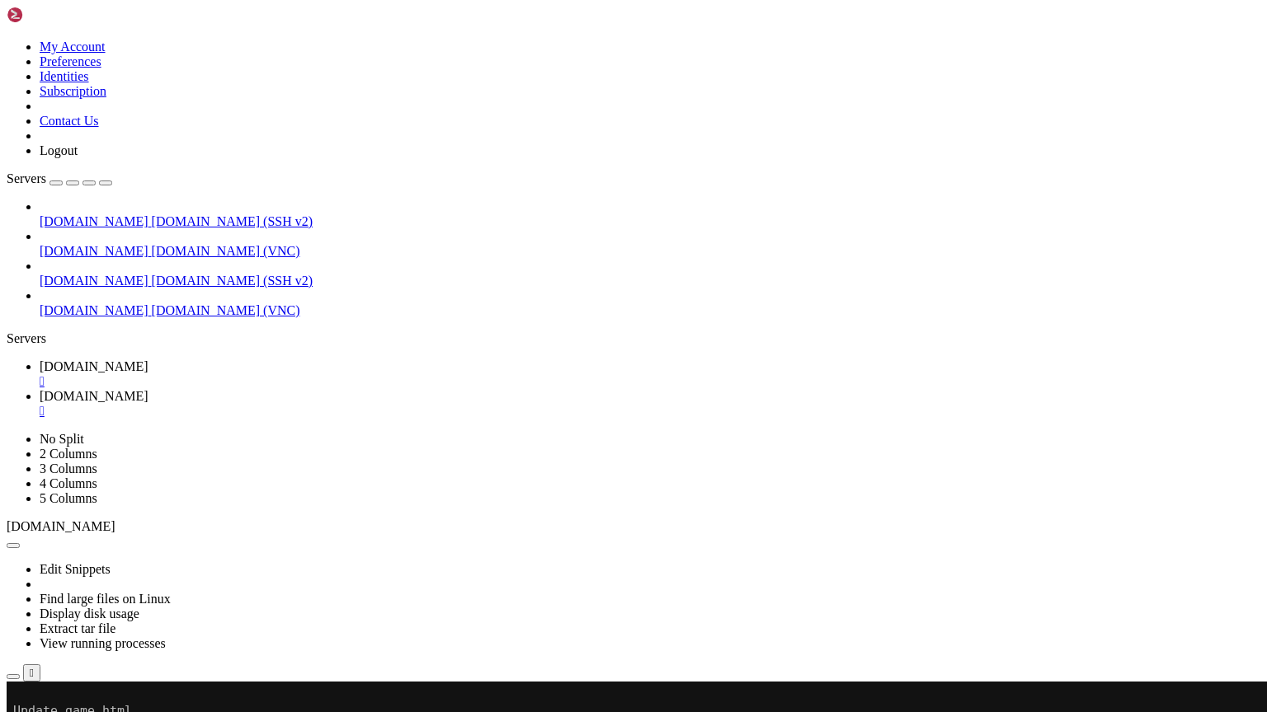
drag, startPoint x: 248, startPoint y: 1080, endPoint x: 67, endPoint y: 1158, distance: 197.6
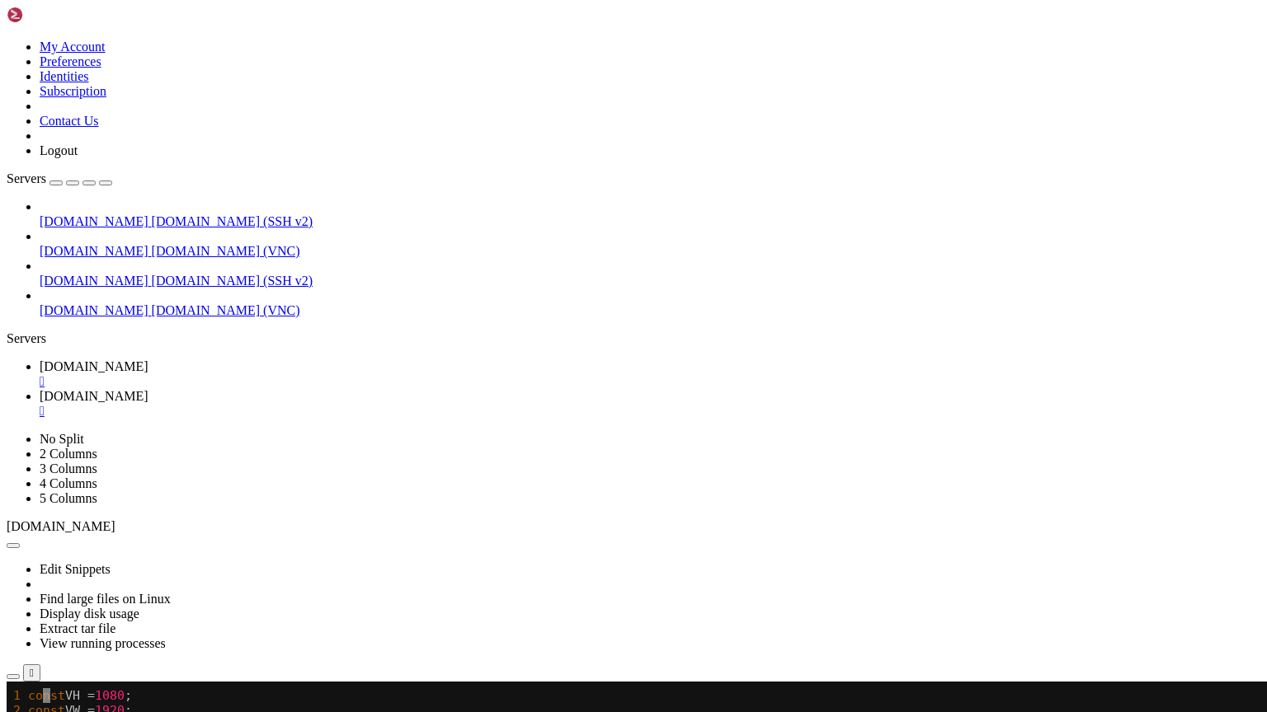
scroll to position [7688, 0]
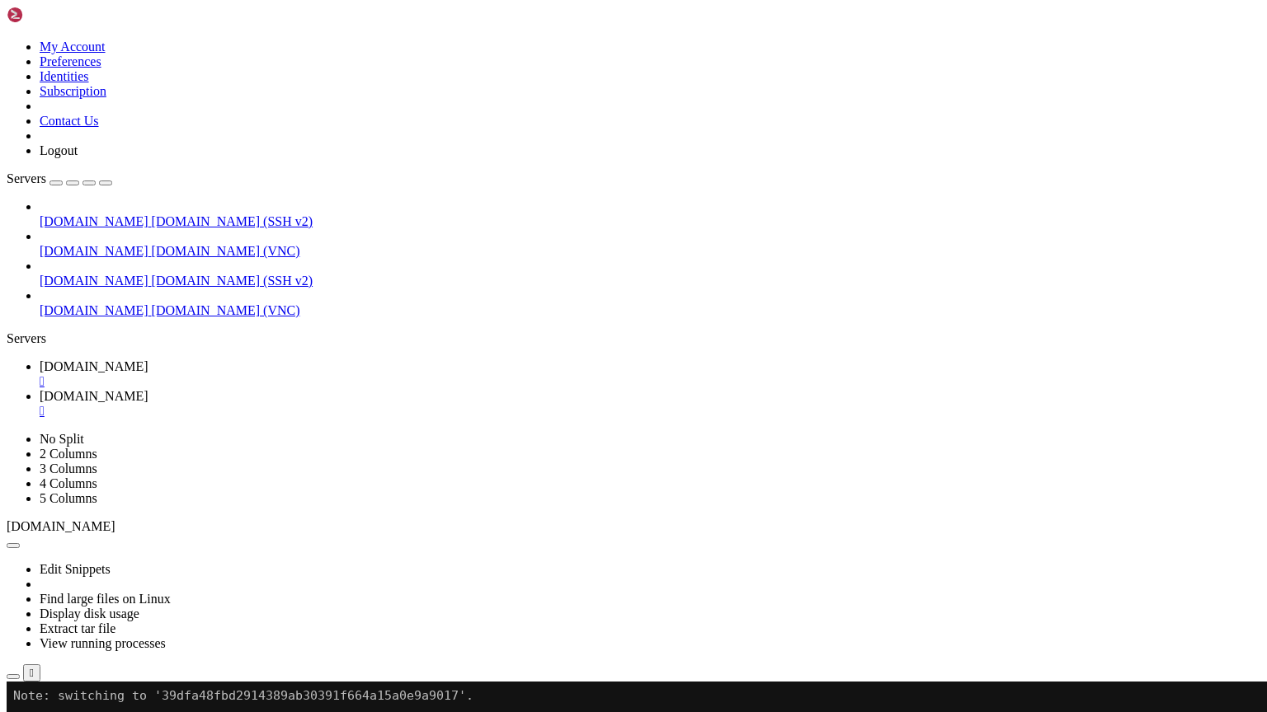
drag, startPoint x: 190, startPoint y: 895, endPoint x: 519, endPoint y: 735, distance: 365.8
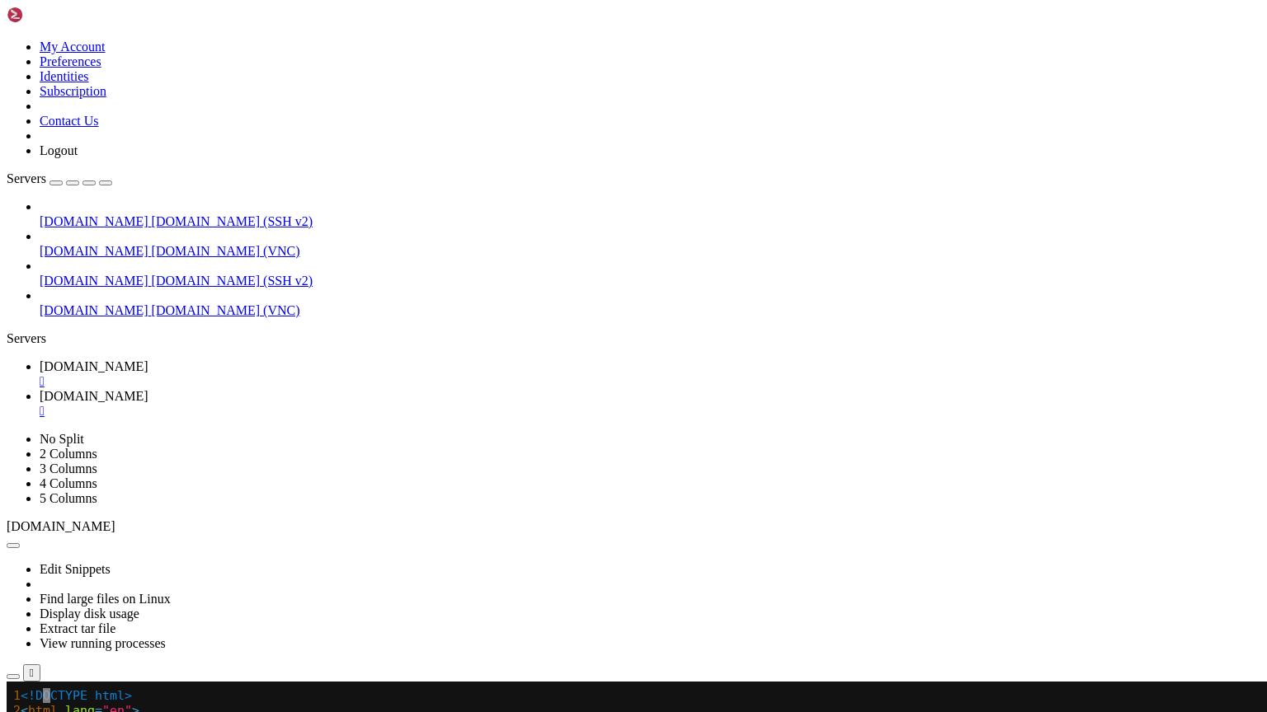
drag, startPoint x: 124, startPoint y: 1045, endPoint x: 74, endPoint y: 1061, distance: 52.1
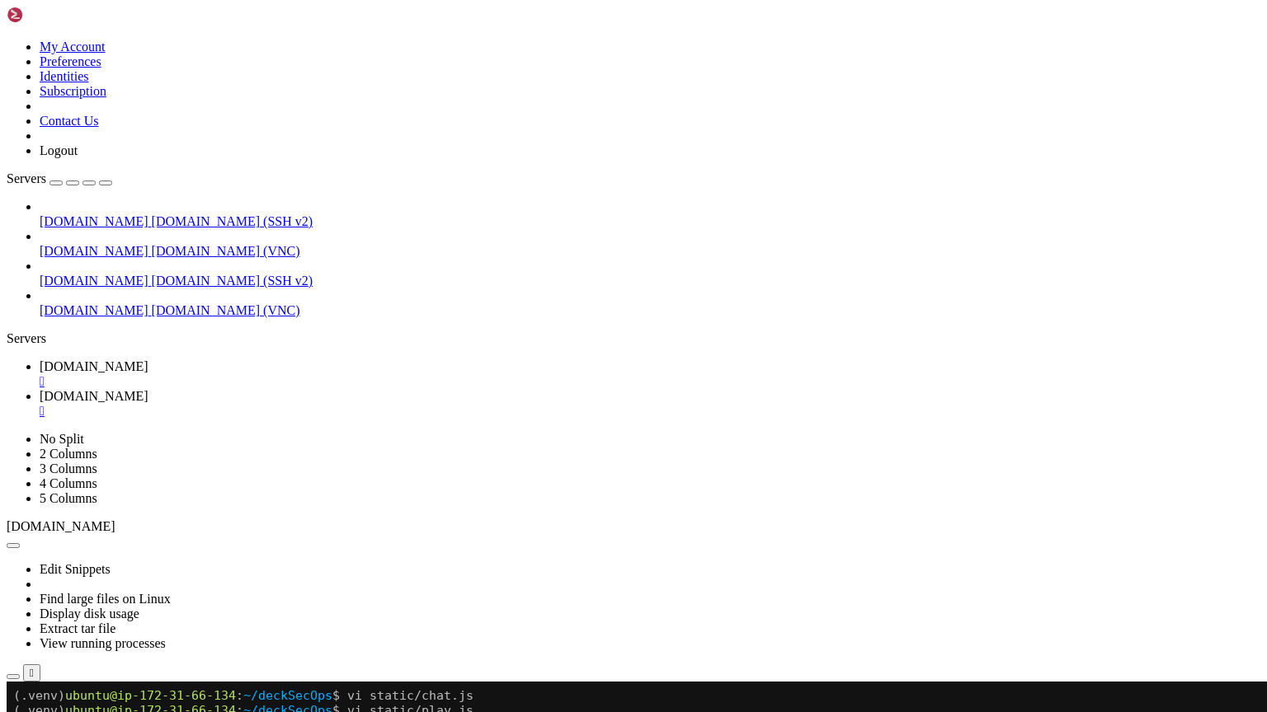
scroll to position [13224, 0]
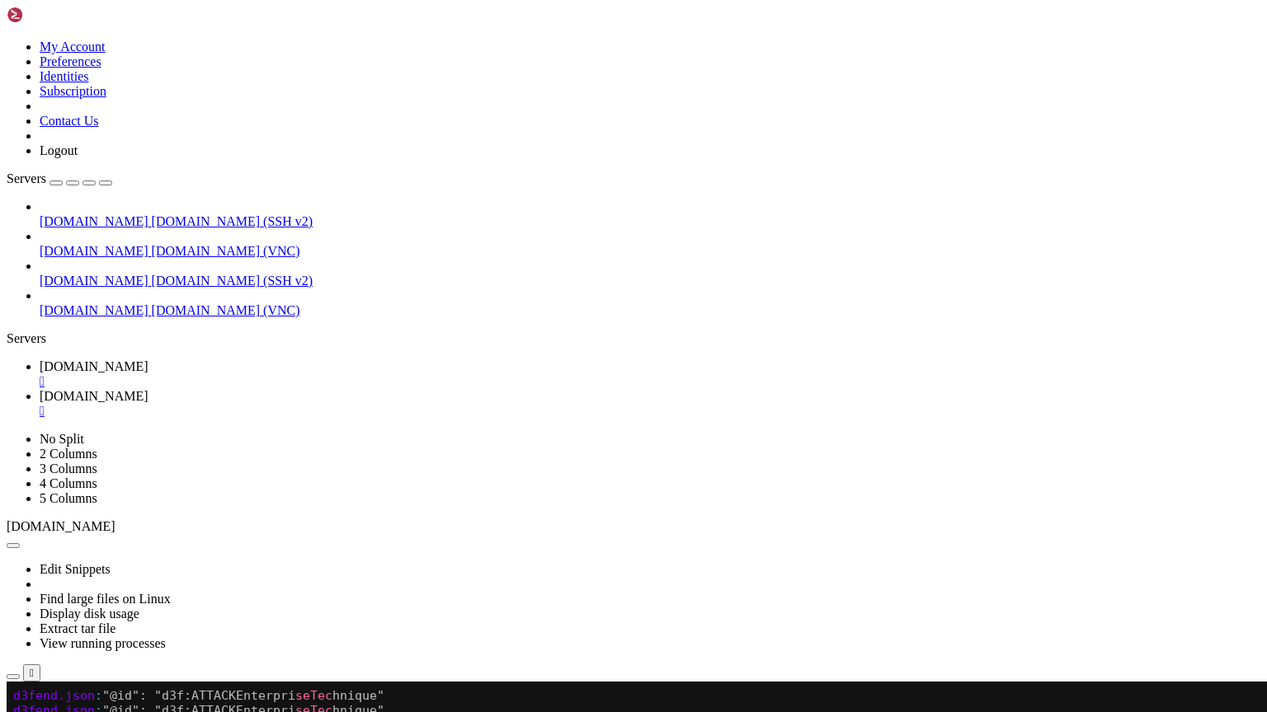
drag, startPoint x: 219, startPoint y: 1080, endPoint x: 140, endPoint y: 1124, distance: 89.7
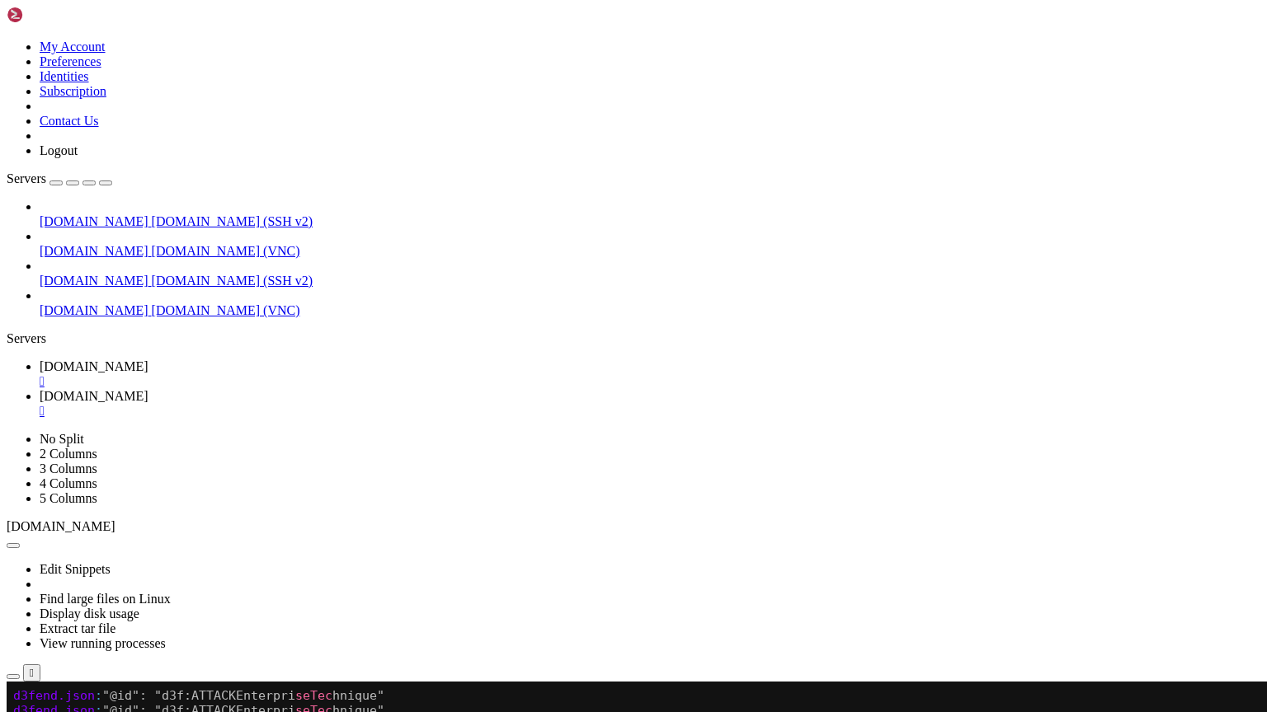
drag, startPoint x: 248, startPoint y: 1120, endPoint x: 88, endPoint y: 1011, distance: 193.5
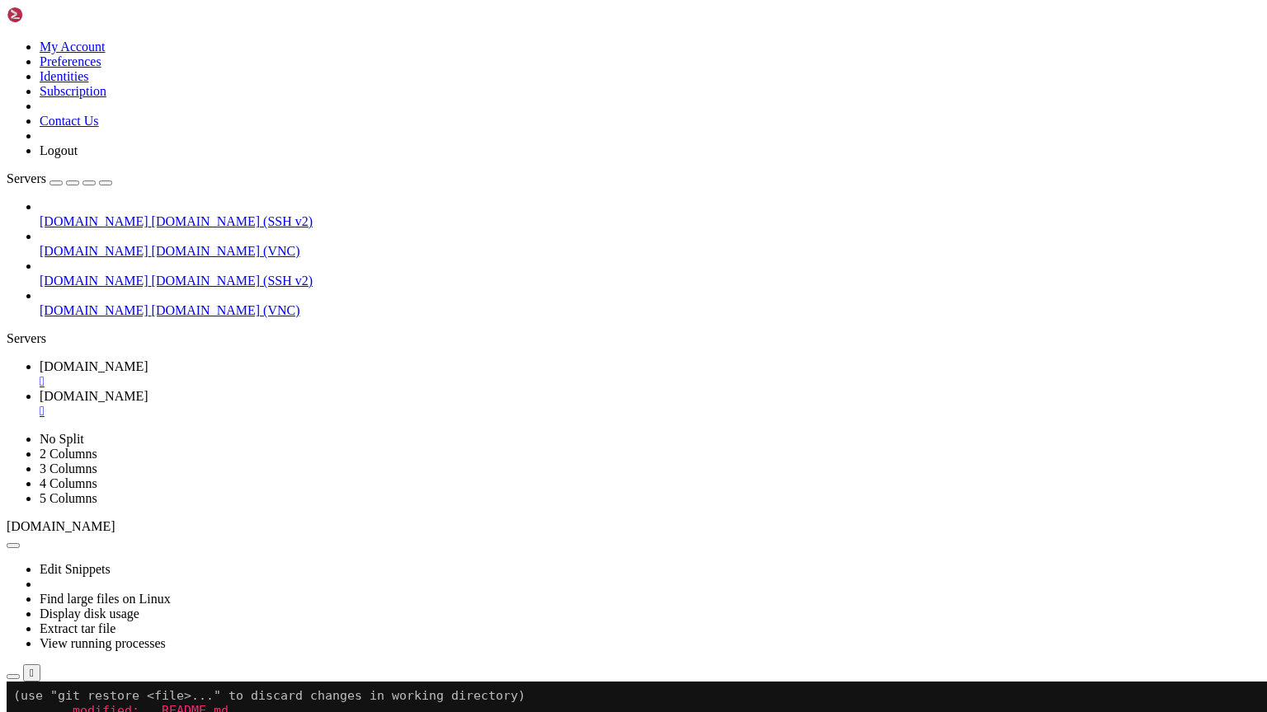
drag, startPoint x: 15, startPoint y: 1302, endPoint x: 327, endPoint y: 1335, distance: 313.4
drag, startPoint x: 322, startPoint y: 1016, endPoint x: 262, endPoint y: 1044, distance: 65.7
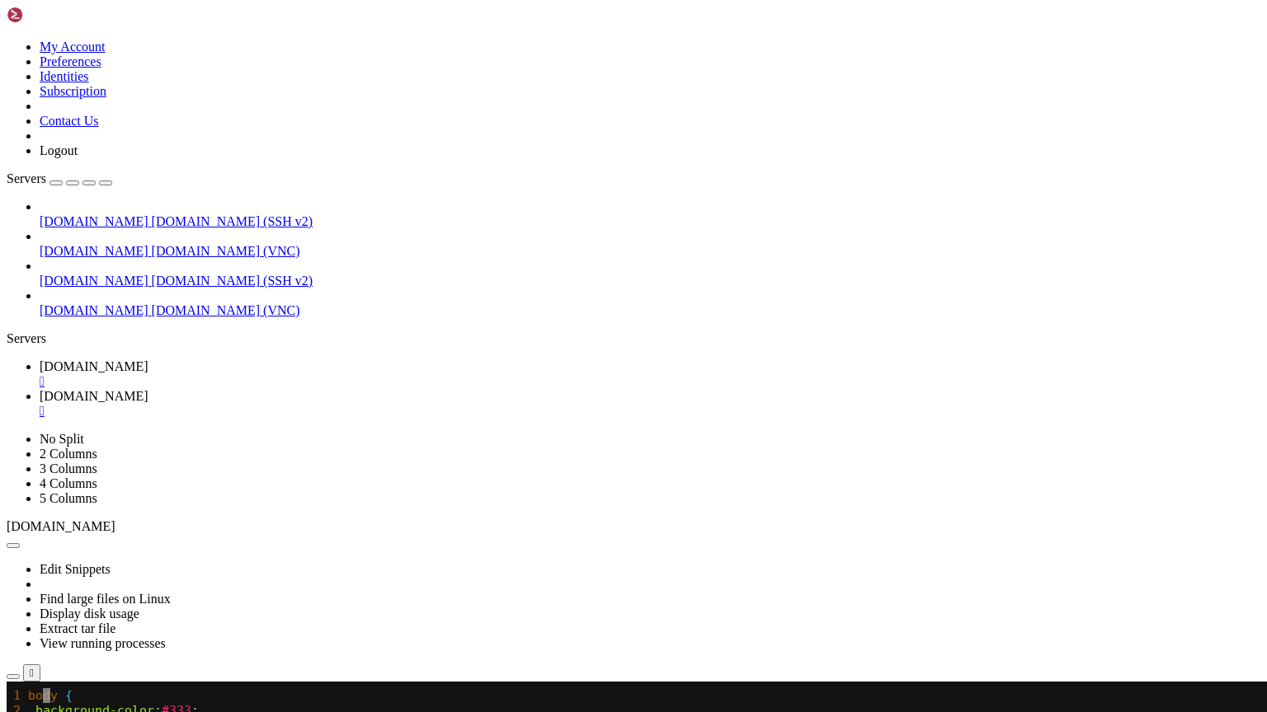
scroll to position [10078, 0]
drag, startPoint x: 12, startPoint y: 886, endPoint x: 49, endPoint y: 900, distance: 39.7
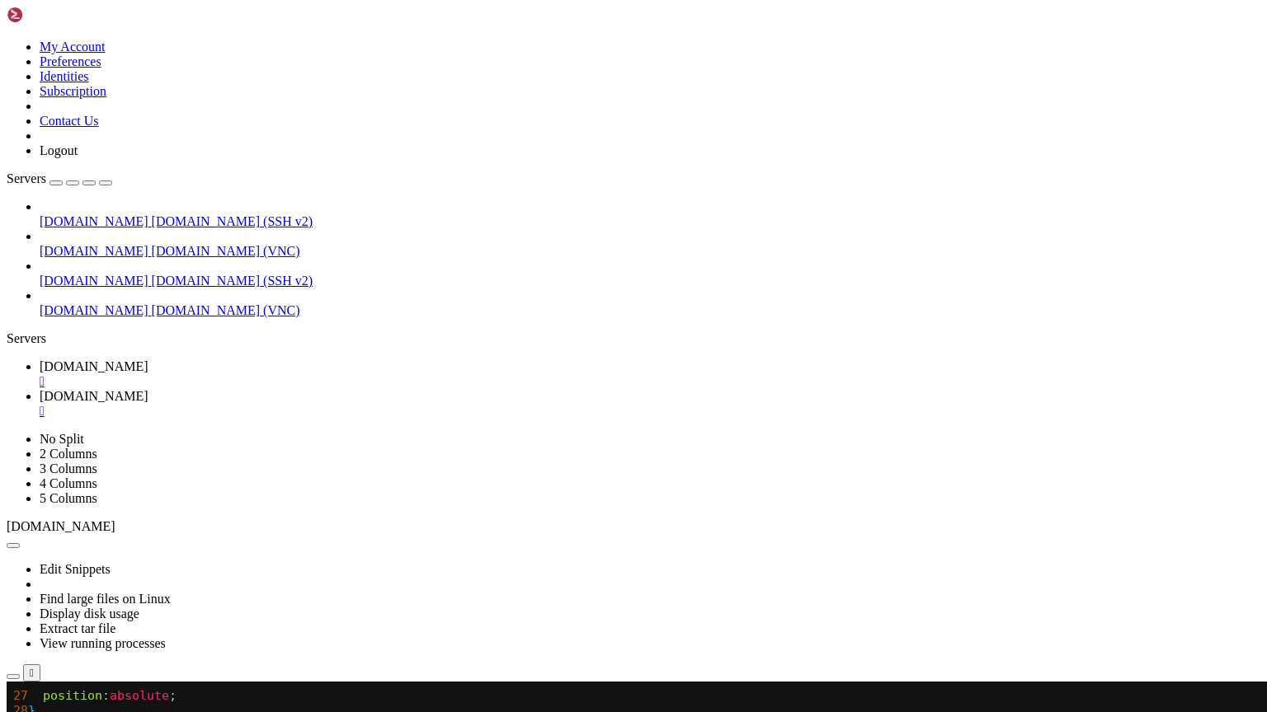
drag, startPoint x: 15, startPoint y: 886, endPoint x: 45, endPoint y: 1426, distance: 540.1
drag, startPoint x: 184, startPoint y: 1281, endPoint x: 76, endPoint y: 1196, distance: 136.9
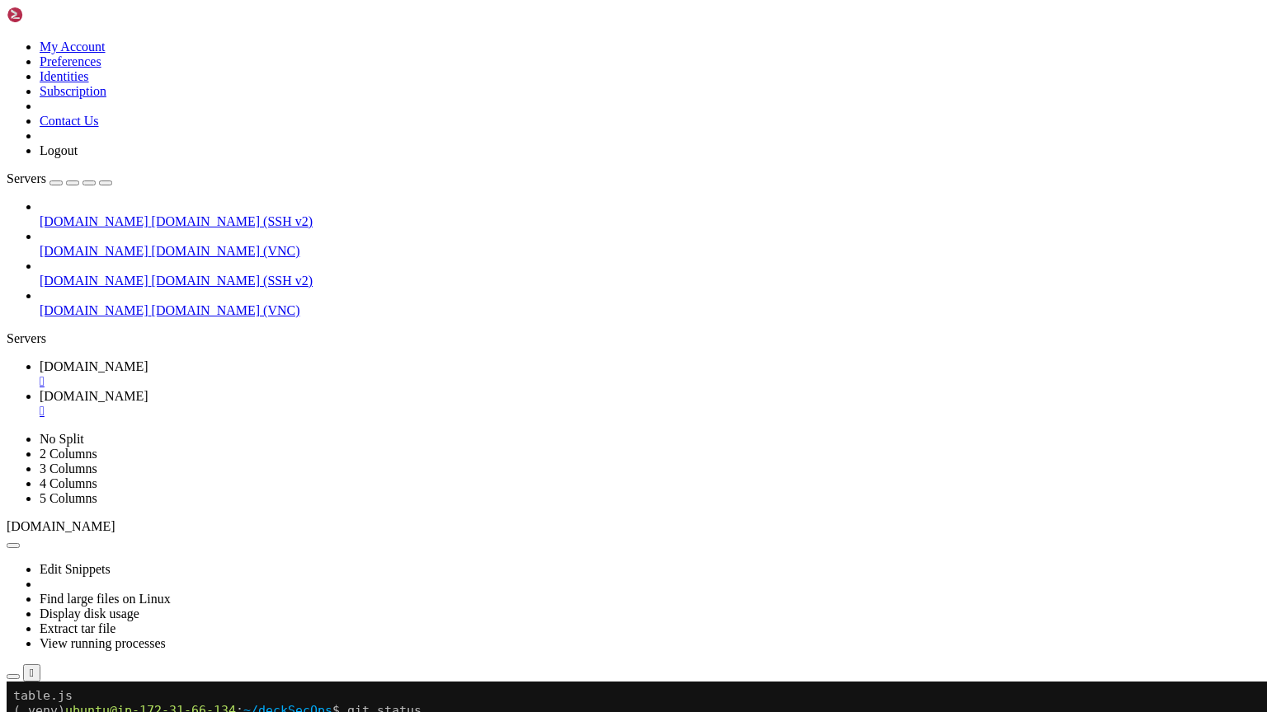
scroll to position [10107, 0]
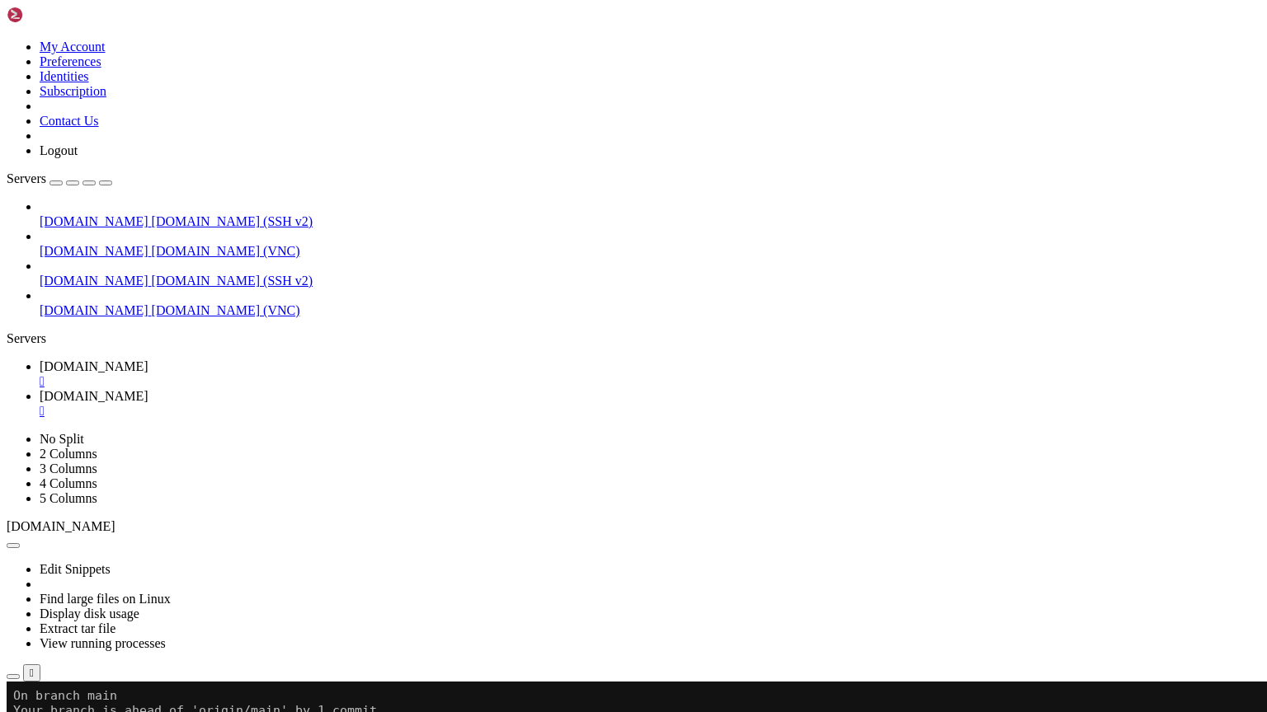
scroll to position [10137, 0]
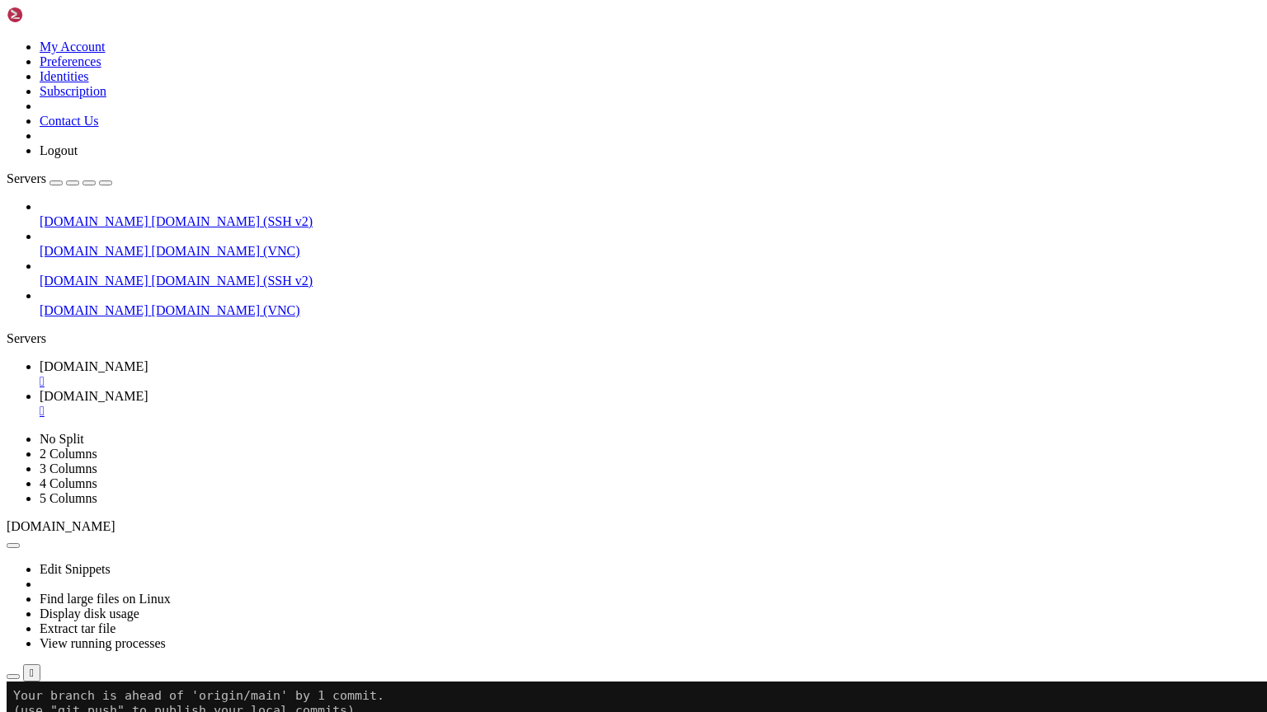
scroll to position [10152, 0]
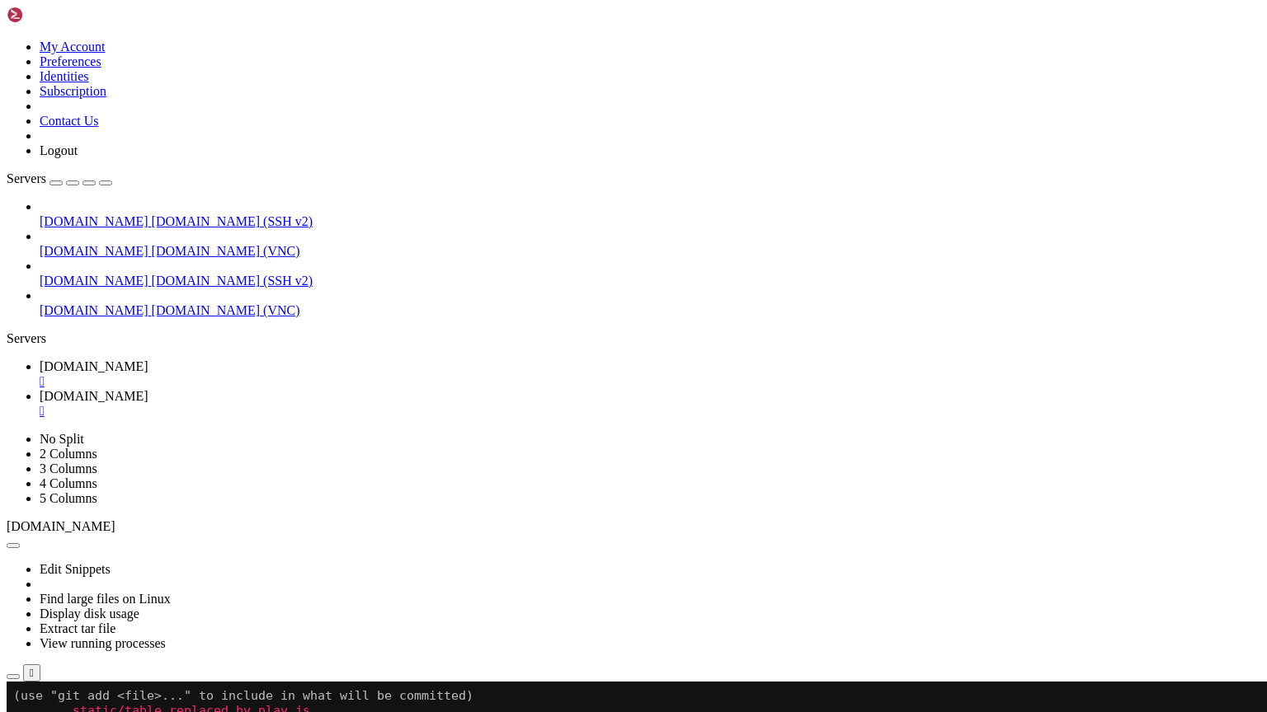
scroll to position [10300, 0]
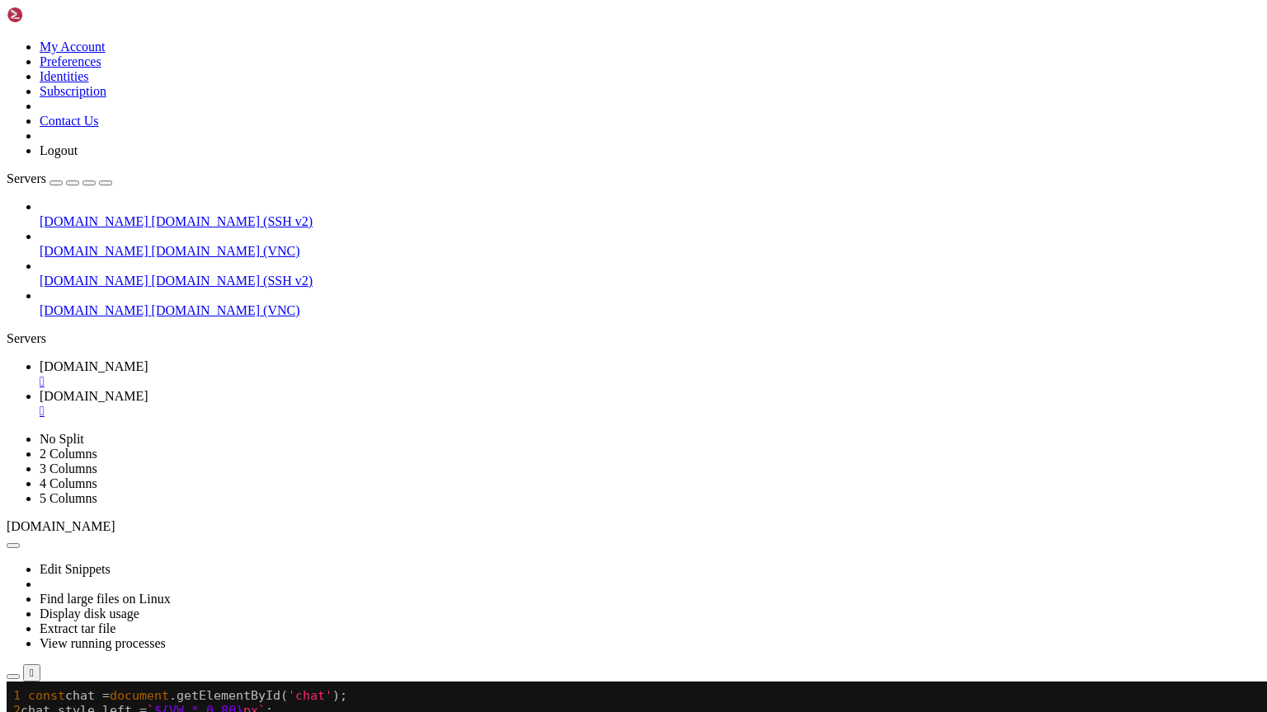
drag, startPoint x: 15, startPoint y: 1003, endPoint x: 201, endPoint y: 1077, distance: 200.3
drag, startPoint x: 424, startPoint y: 1218, endPoint x: 378, endPoint y: 1173, distance: 64.1
